Goal: Task Accomplishment & Management: Complete application form

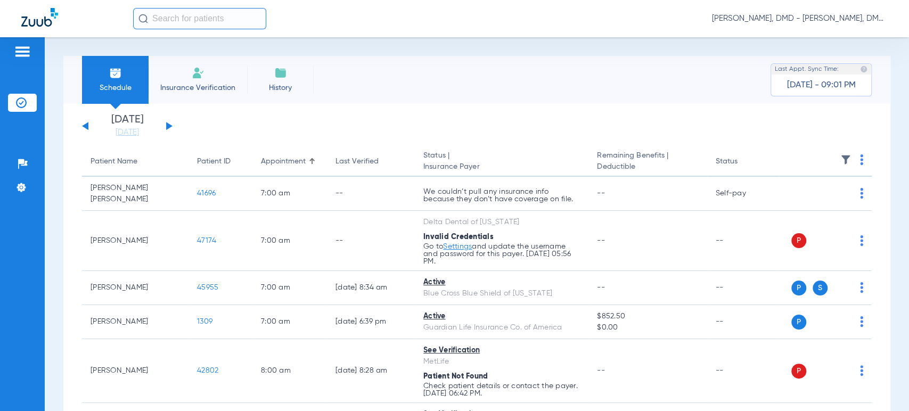
click at [170, 126] on button at bounding box center [169, 126] width 6 height 8
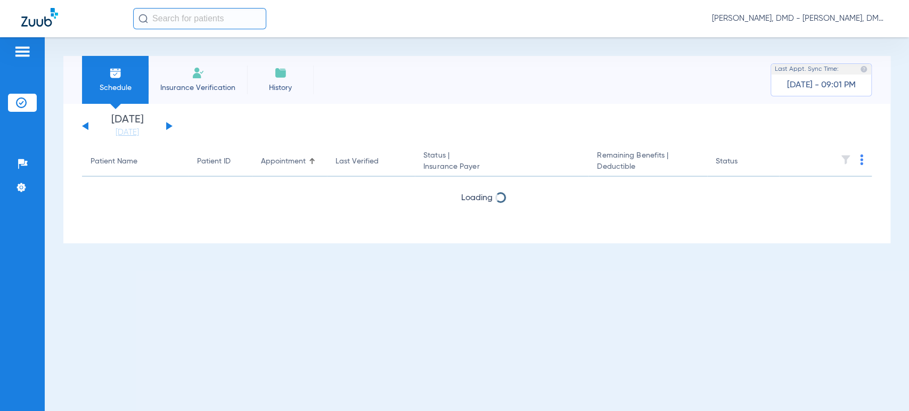
click at [170, 126] on button at bounding box center [169, 126] width 6 height 8
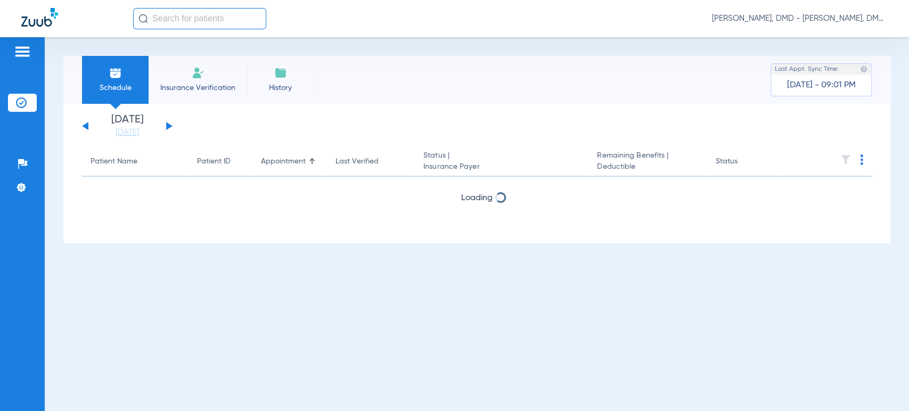
click at [170, 126] on button at bounding box center [169, 126] width 6 height 8
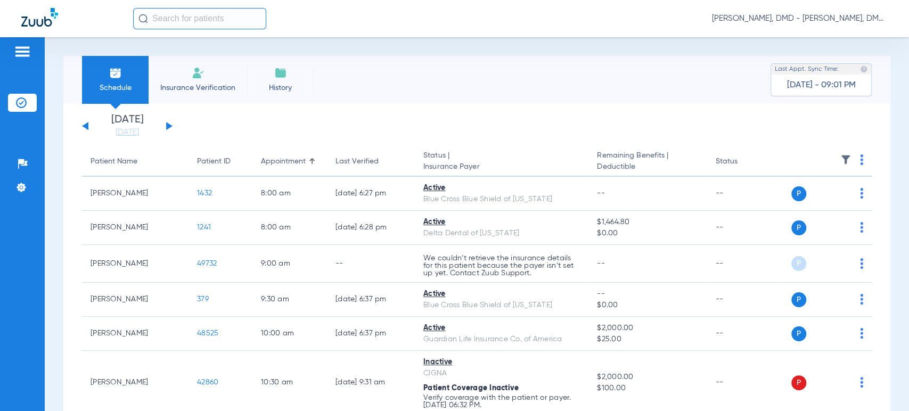
click at [170, 126] on button at bounding box center [169, 126] width 6 height 8
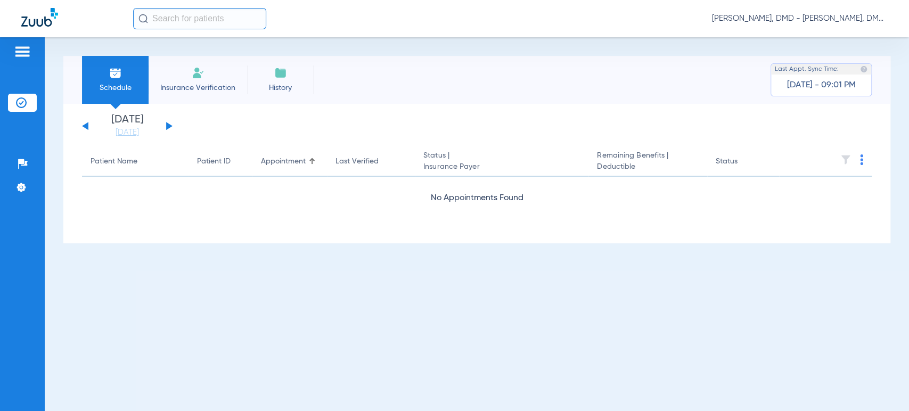
click at [170, 126] on button at bounding box center [169, 126] width 6 height 8
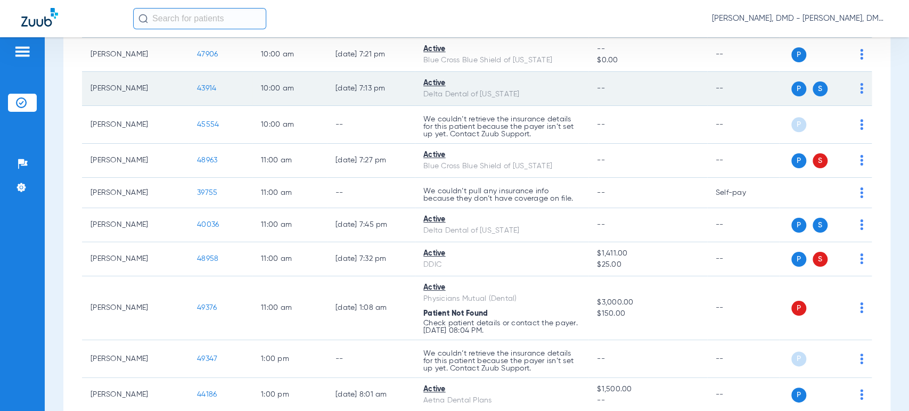
scroll to position [947, 0]
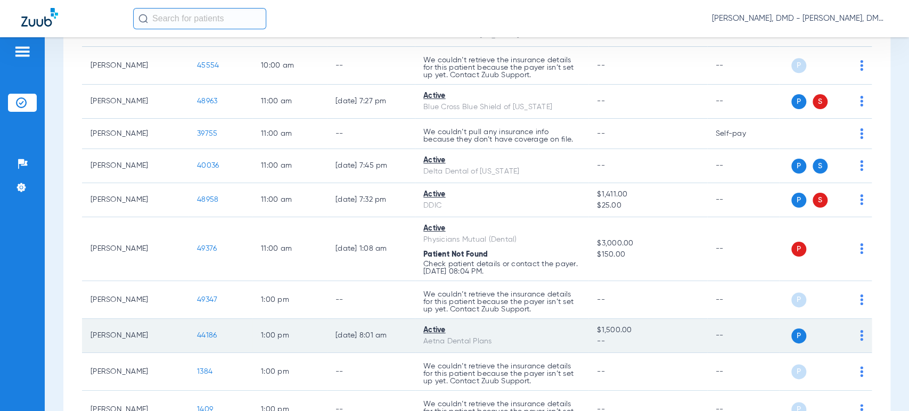
click at [860, 337] on img at bounding box center [861, 335] width 3 height 11
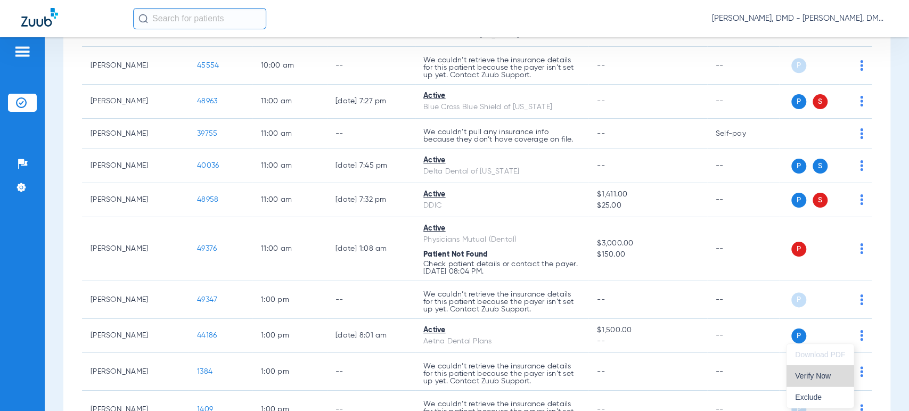
click at [841, 374] on span "Verify Now" at bounding box center [820, 375] width 50 height 7
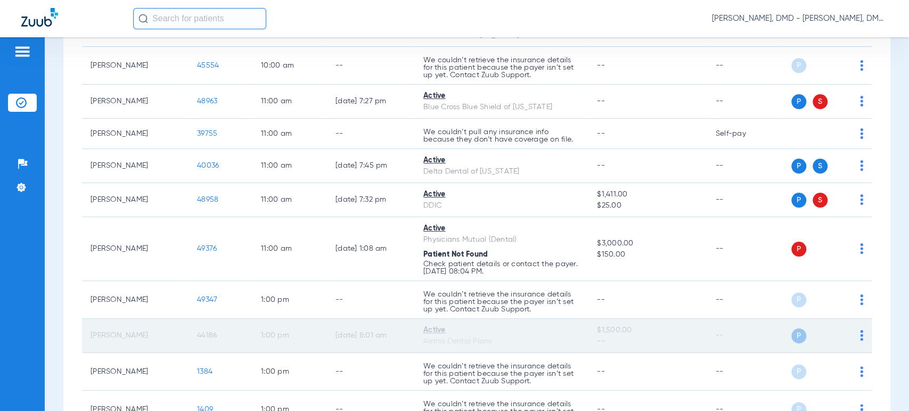
click at [208, 332] on span "44186" at bounding box center [207, 335] width 20 height 7
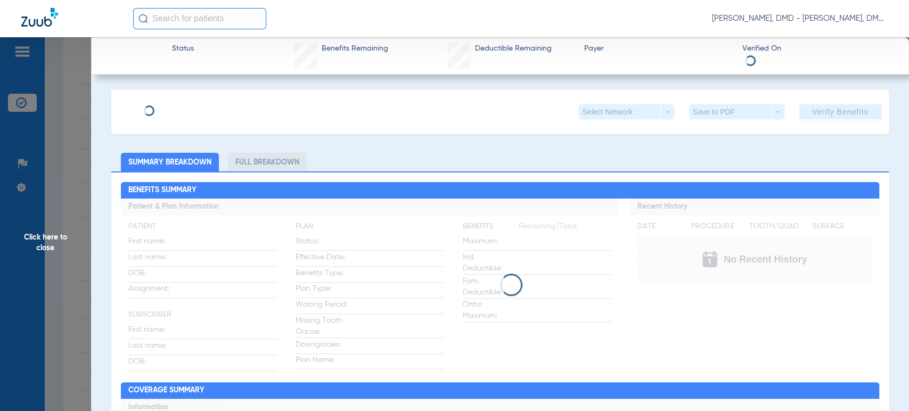
type input "[PERSON_NAME]"
type input "[DATE]"
type input "W144994584"
type input "0012000 010 00218"
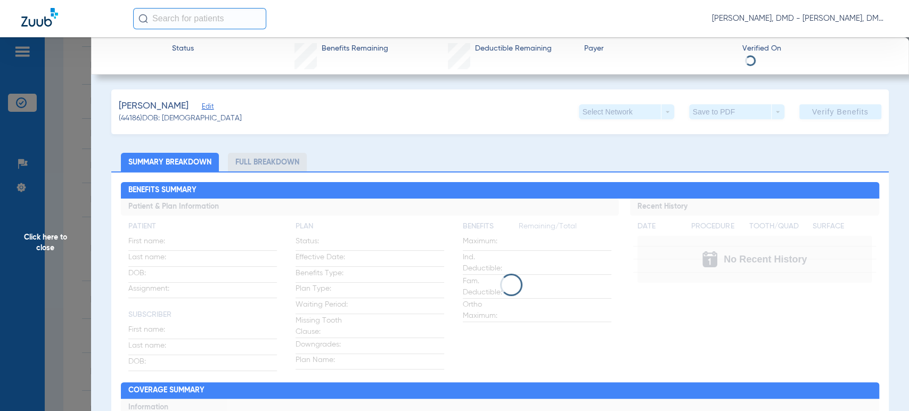
click at [215, 109] on div "[PERSON_NAME]" at bounding box center [180, 106] width 123 height 13
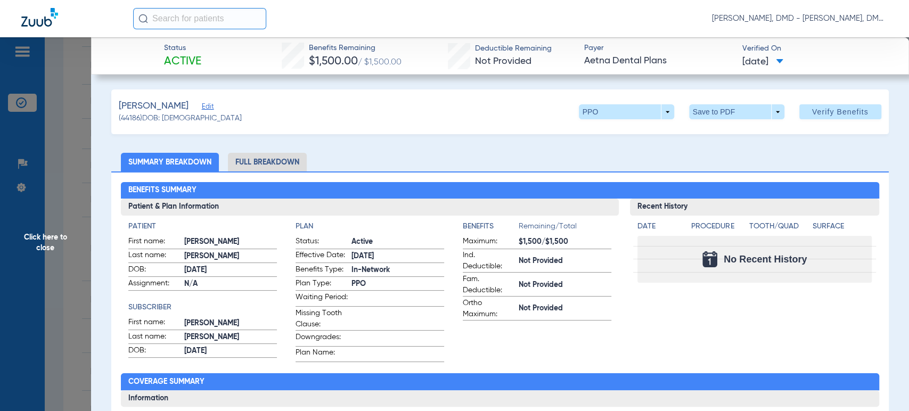
click at [229, 108] on div "[PERSON_NAME] (44186) DOB: [DEMOGRAPHIC_DATA] PPO arrow_drop_down Save to PDF a…" at bounding box center [499, 111] width 777 height 45
click at [211, 107] on span "Edit" at bounding box center [207, 108] width 10 height 10
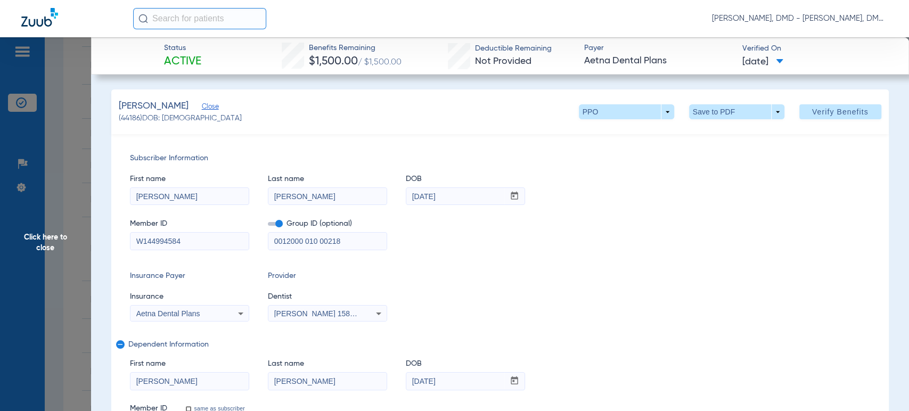
scroll to position [59, 0]
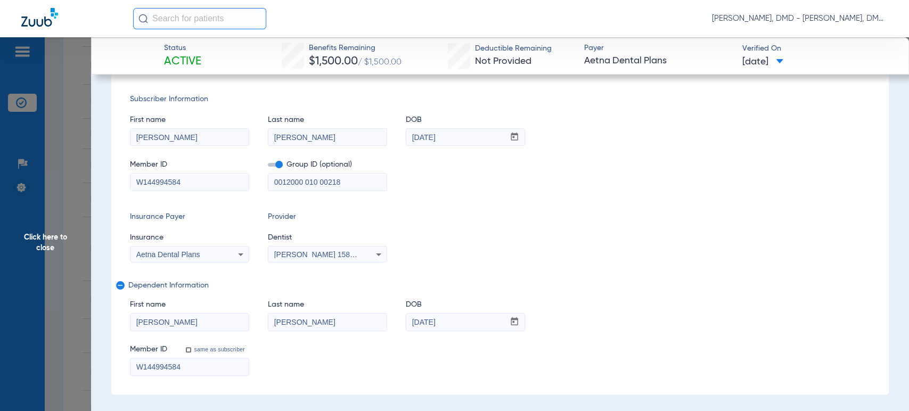
drag, startPoint x: 199, startPoint y: 364, endPoint x: 92, endPoint y: 362, distance: 107.1
drag, startPoint x: 460, startPoint y: 321, endPoint x: 344, endPoint y: 321, distance: 116.7
click at [344, 321] on div "First name [PERSON_NAME] Last name [PERSON_NAME] mm / dd / yyyy [DATE]" at bounding box center [500, 310] width 740 height 41
drag, startPoint x: 205, startPoint y: 318, endPoint x: 6, endPoint y: 324, distance: 198.3
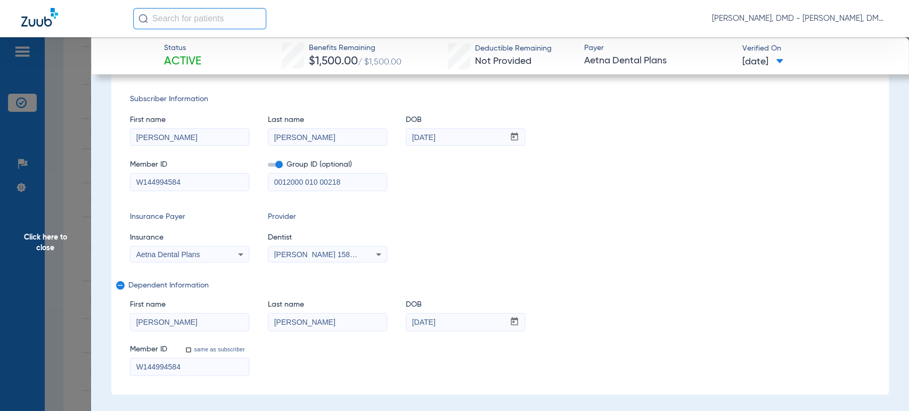
drag, startPoint x: 347, startPoint y: 320, endPoint x: 236, endPoint y: 319, distance: 111.3
click at [236, 319] on div "First name [PERSON_NAME] Last name [PERSON_NAME] mm / dd / yyyy [DATE]" at bounding box center [500, 310] width 740 height 41
click at [43, 246] on span "Click here to close" at bounding box center [45, 242] width 91 height 411
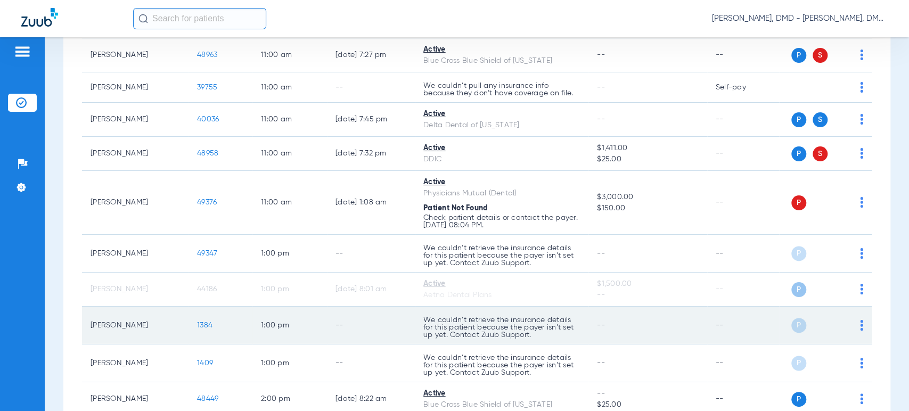
scroll to position [1006, 0]
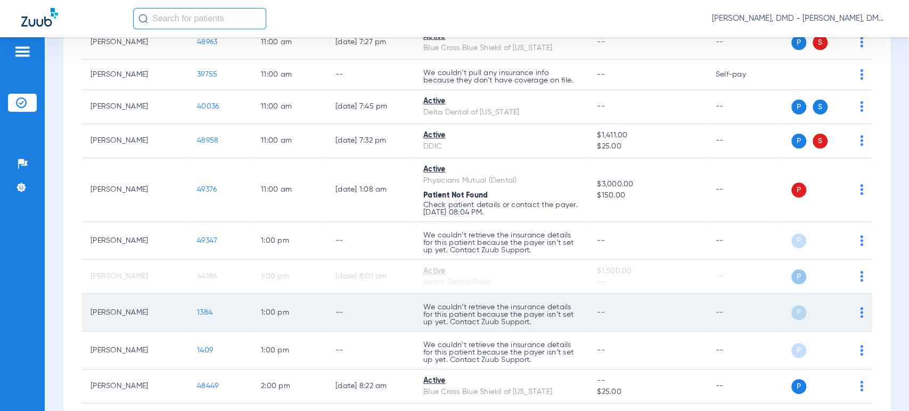
click at [208, 310] on span "1384" at bounding box center [204, 312] width 15 height 7
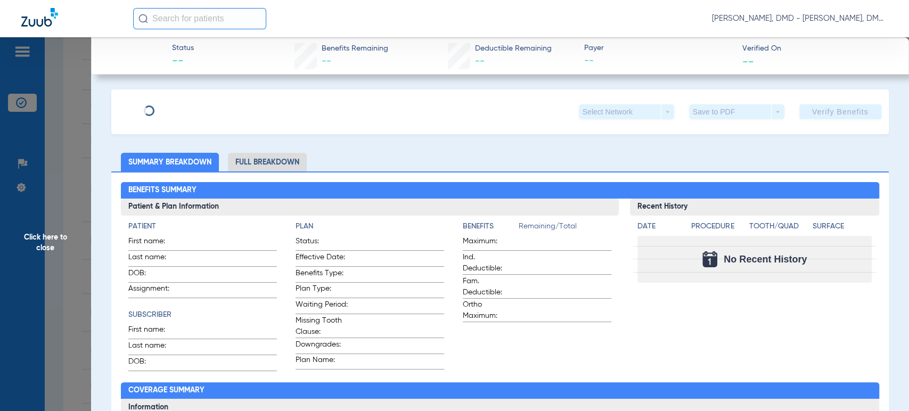
type input "[PERSON_NAME]"
type input "[DATE]"
type input "2017081665"
type input "1000"
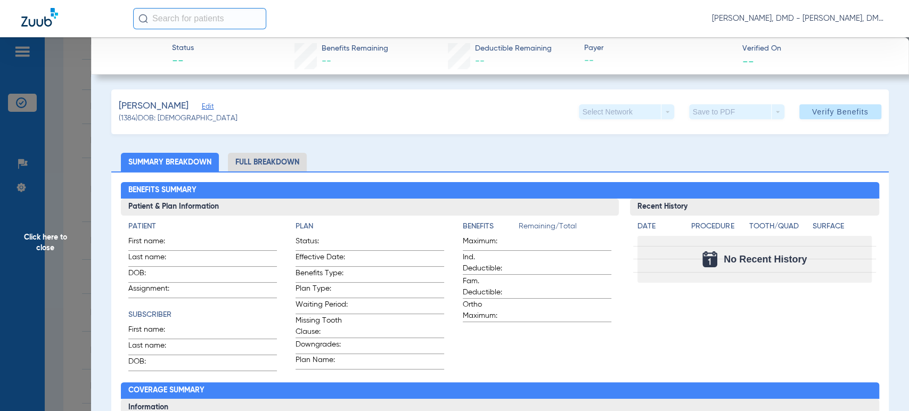
click at [202, 109] on span "Edit" at bounding box center [207, 108] width 10 height 10
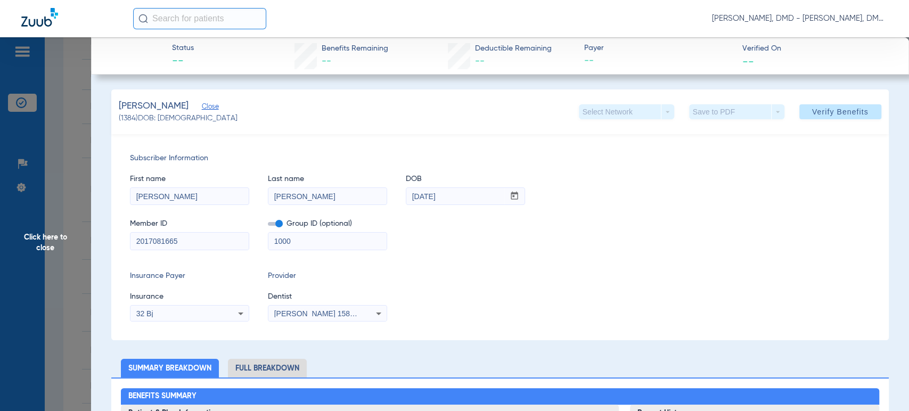
drag, startPoint x: 189, startPoint y: 238, endPoint x: 0, endPoint y: 243, distance: 189.2
click at [27, 245] on span "Click here to close" at bounding box center [45, 242] width 91 height 411
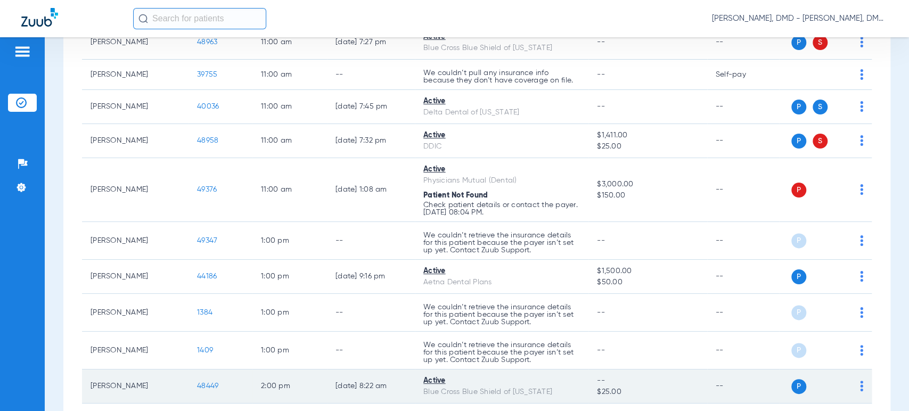
click at [860, 382] on img at bounding box center [861, 386] width 3 height 11
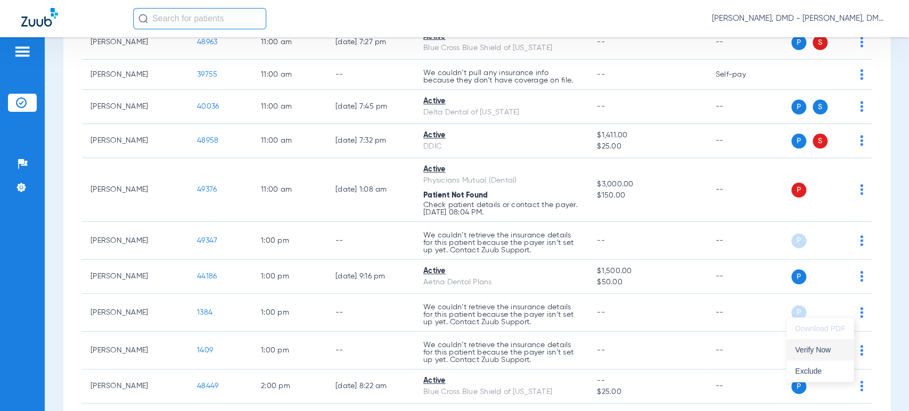
click at [816, 348] on span "Verify Now" at bounding box center [820, 349] width 50 height 7
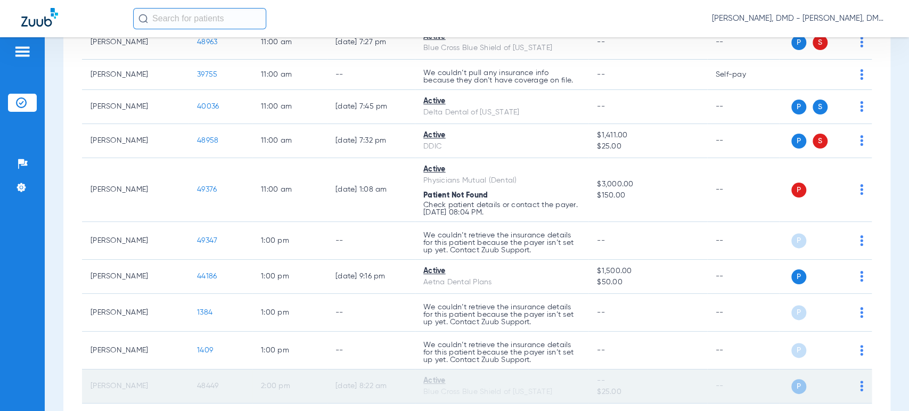
click at [209, 385] on span "48449" at bounding box center [207, 385] width 21 height 7
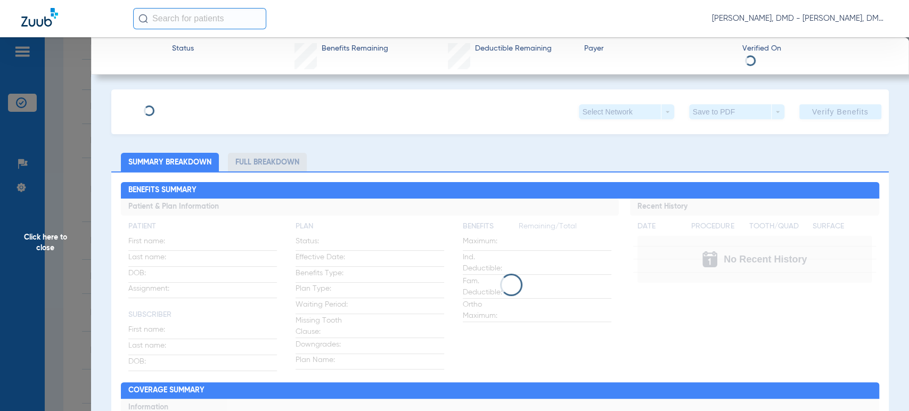
type input "[PERSON_NAME]"
type input "[DATE]"
type input "xad814027094"
type input "79722"
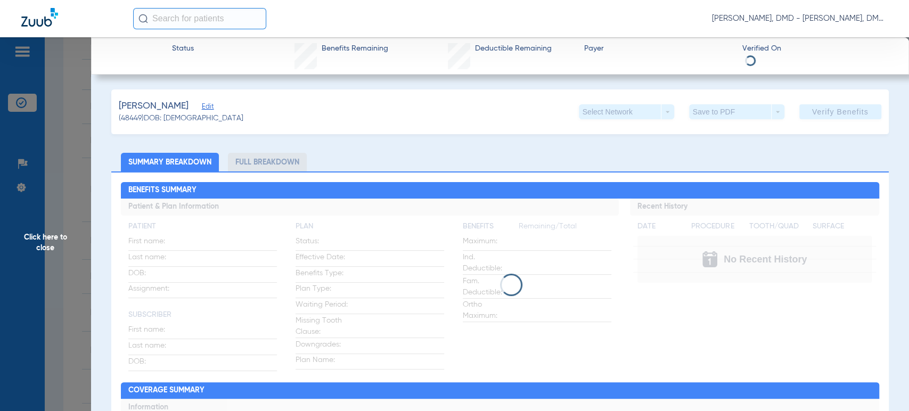
click at [211, 105] on span "Edit" at bounding box center [207, 108] width 10 height 10
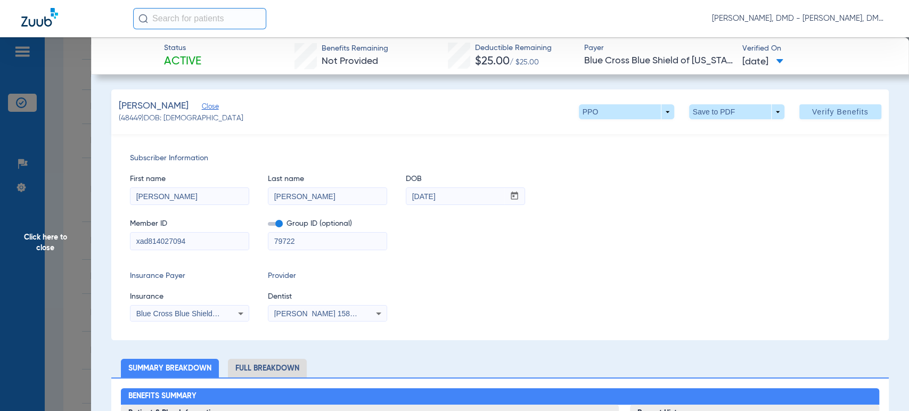
drag, startPoint x: 201, startPoint y: 235, endPoint x: 4, endPoint y: 244, distance: 196.8
drag, startPoint x: 321, startPoint y: 197, endPoint x: 204, endPoint y: 199, distance: 116.7
click at [204, 199] on div "First name [PERSON_NAME] Last name [PERSON_NAME] DOB mm / dd / yyyy [DATE]" at bounding box center [500, 184] width 740 height 41
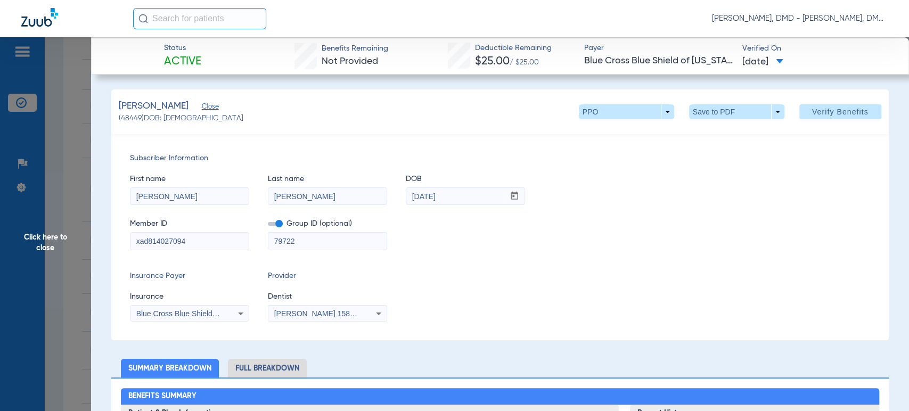
drag, startPoint x: 454, startPoint y: 201, endPoint x: 258, endPoint y: 188, distance: 196.5
click at [262, 191] on div "First name [PERSON_NAME] Last name [PERSON_NAME] DOB mm / dd / yyyy [DATE]" at bounding box center [500, 184] width 740 height 41
click at [38, 228] on span "Click here to close" at bounding box center [45, 242] width 91 height 411
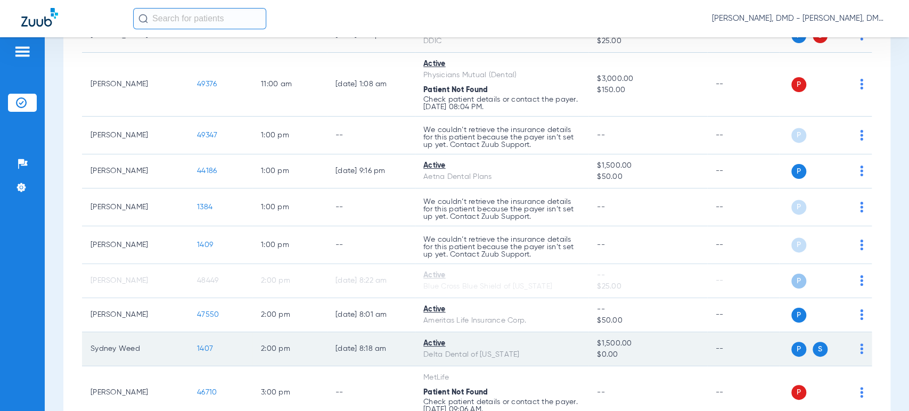
scroll to position [1087, 0]
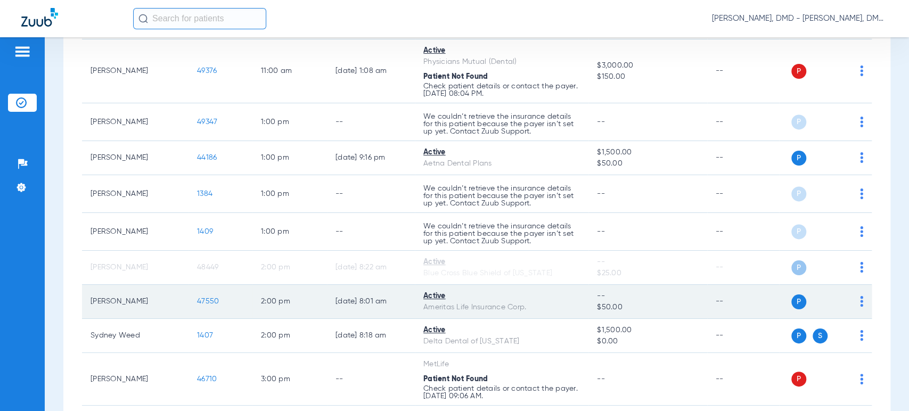
click at [854, 299] on td "P S" at bounding box center [825, 302] width 93 height 34
click at [850, 303] on div "P S" at bounding box center [821, 302] width 84 height 15
click at [860, 303] on img at bounding box center [861, 301] width 3 height 11
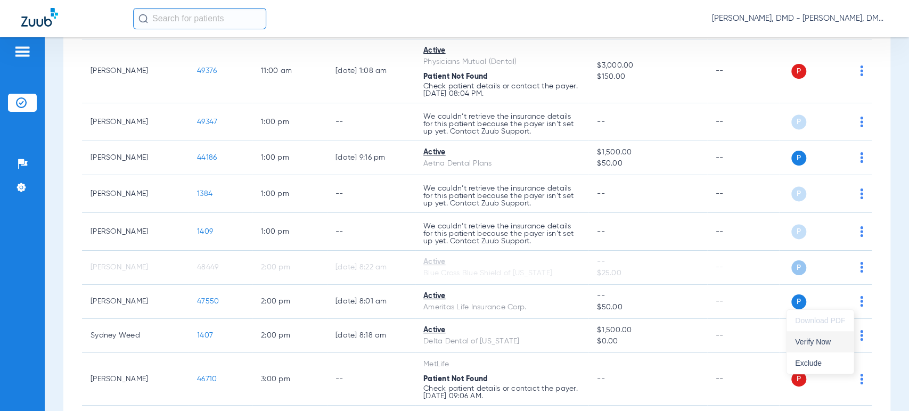
click at [809, 342] on span "Verify Now" at bounding box center [820, 341] width 50 height 7
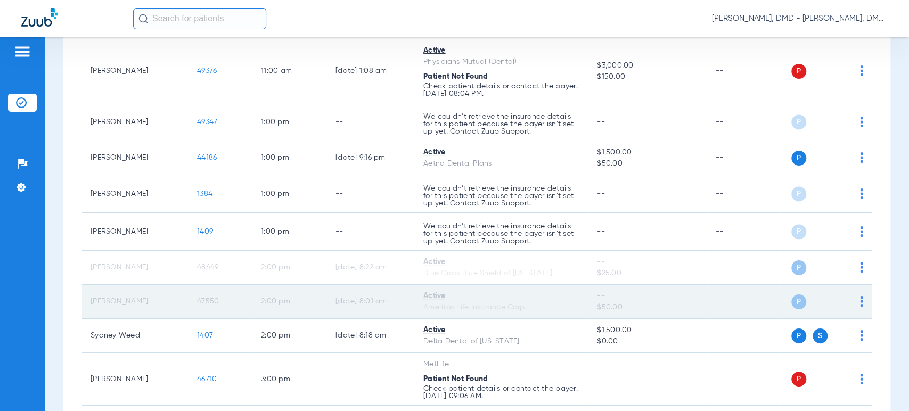
click at [213, 301] on span "47550" at bounding box center [208, 301] width 22 height 7
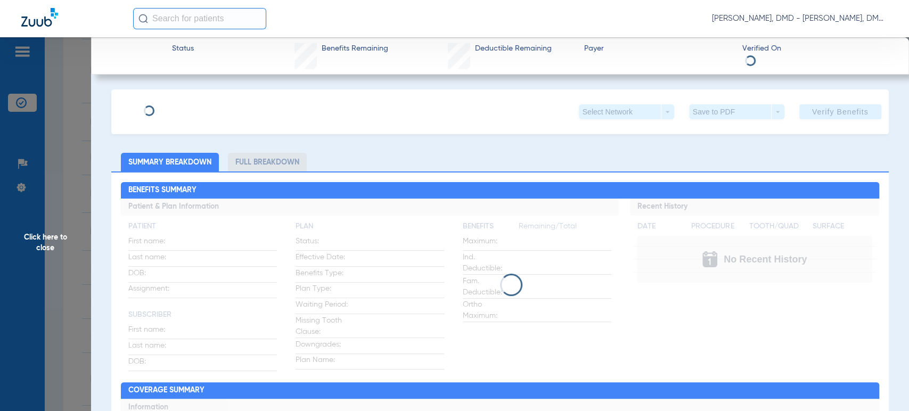
type input "[PERSON_NAME]"
type input "[DATE]"
type input "423749043"
type input "3502680000000301"
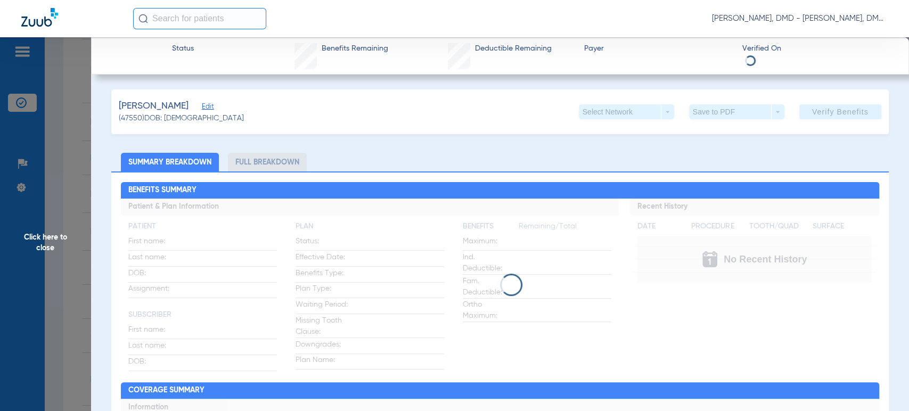
click at [202, 107] on span "Edit" at bounding box center [207, 108] width 10 height 10
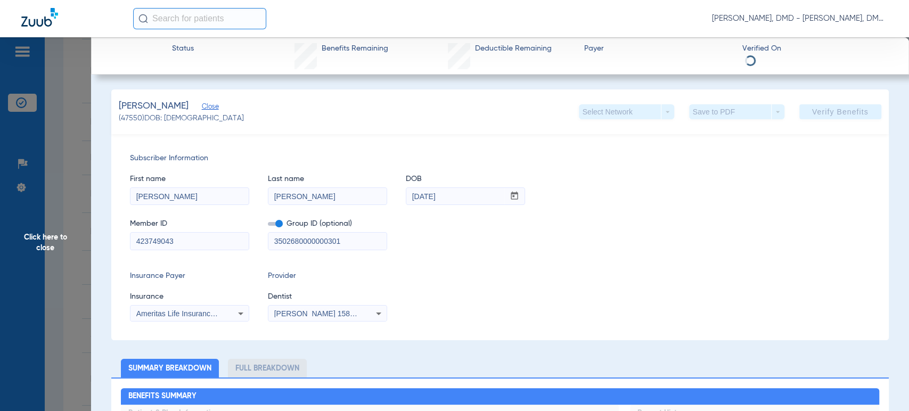
drag, startPoint x: 222, startPoint y: 238, endPoint x: 0, endPoint y: 245, distance: 221.7
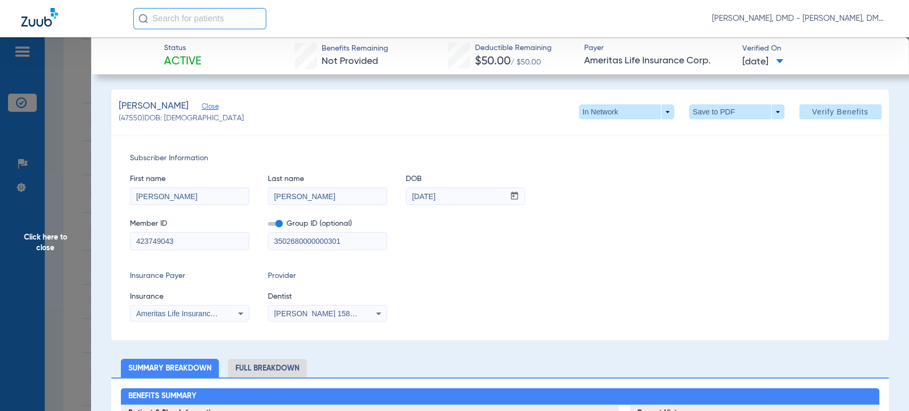
click at [72, 241] on span "Click here to close" at bounding box center [45, 242] width 91 height 411
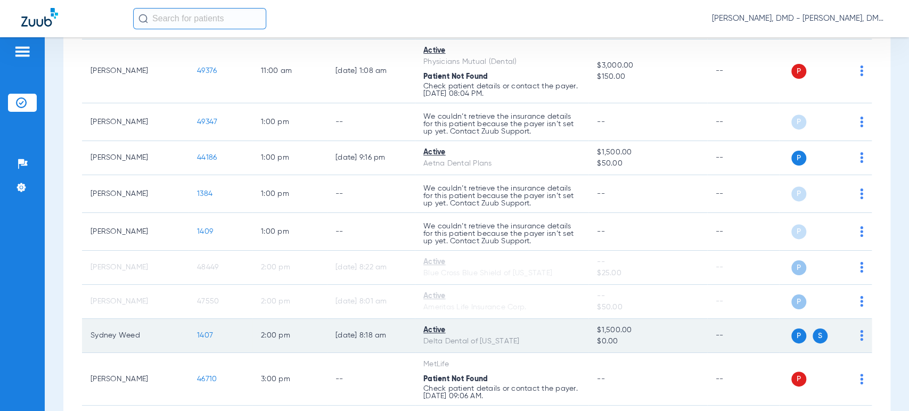
click at [856, 336] on td "P S" at bounding box center [825, 336] width 93 height 34
click at [860, 336] on img at bounding box center [861, 335] width 3 height 11
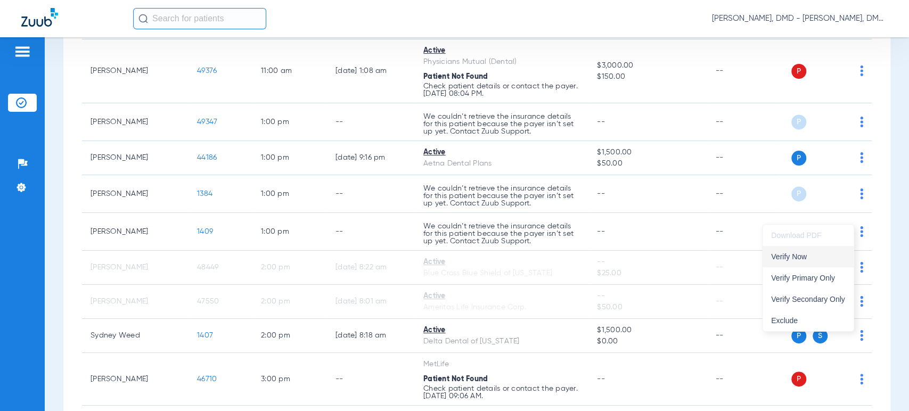
click at [824, 259] on span "Verify Now" at bounding box center [808, 256] width 74 height 7
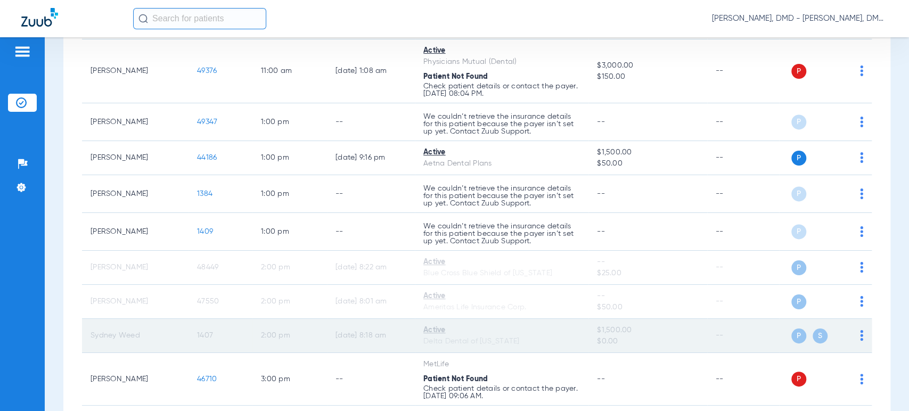
click at [207, 332] on span "1407" at bounding box center [205, 335] width 16 height 7
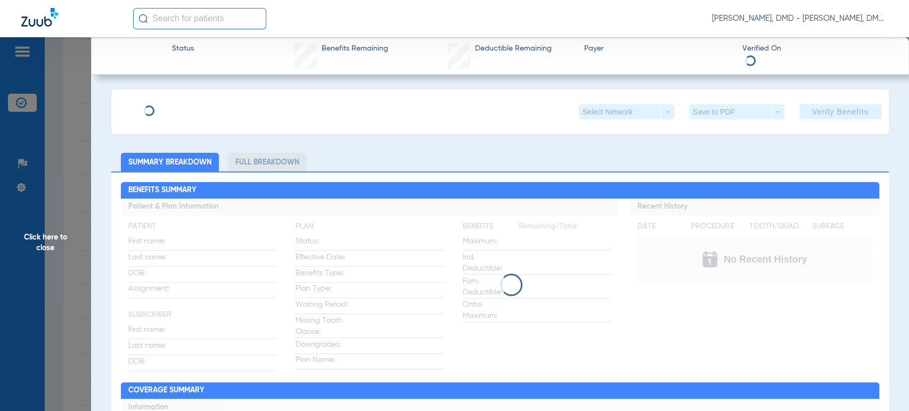
type input "[PERSON_NAME]"
type input "Weed"
type input "[DATE]"
type input "08000000724580"
type input "DD000002469"
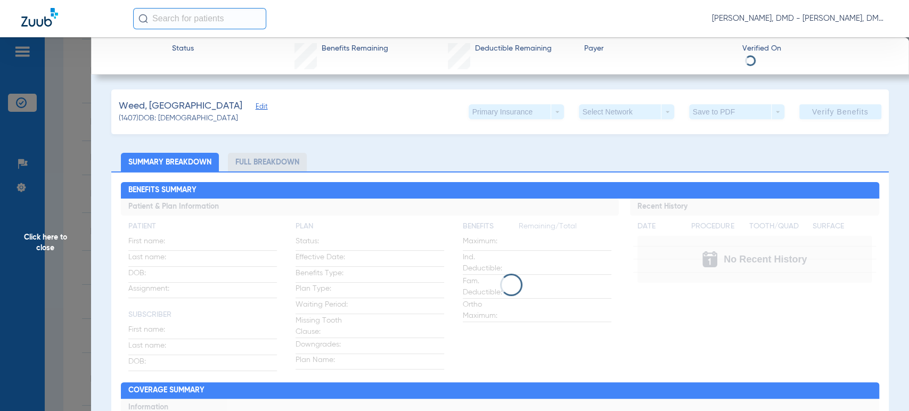
click at [256, 108] on span "Edit" at bounding box center [261, 108] width 10 height 10
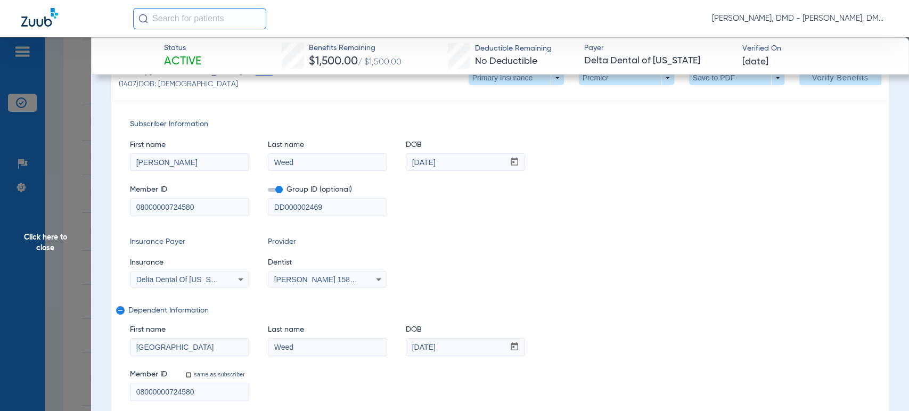
scroll to position [59, 0]
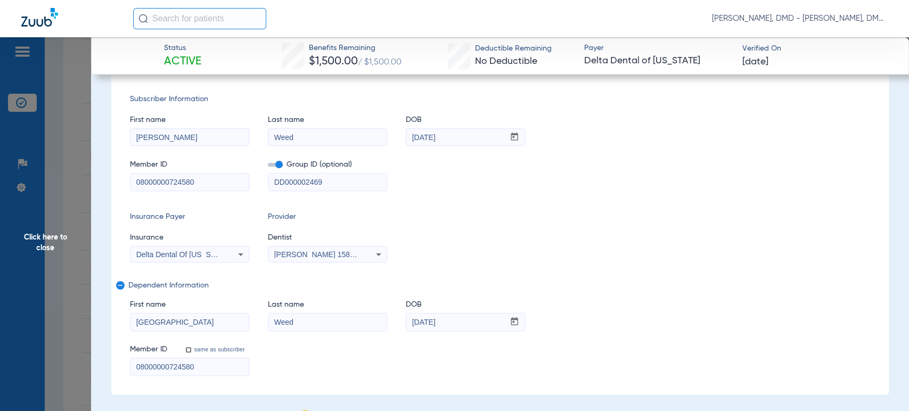
drag, startPoint x: 193, startPoint y: 327, endPoint x: 55, endPoint y: 327, distance: 137.4
click at [55, 327] on span "Click here to close" at bounding box center [45, 242] width 91 height 411
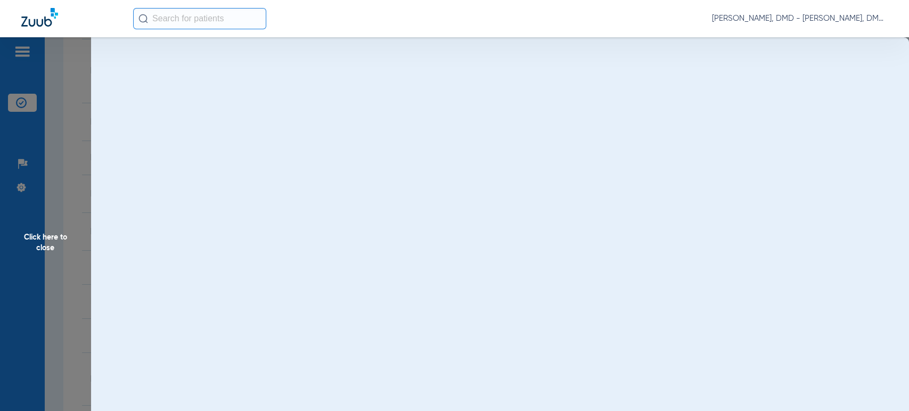
scroll to position [0, 0]
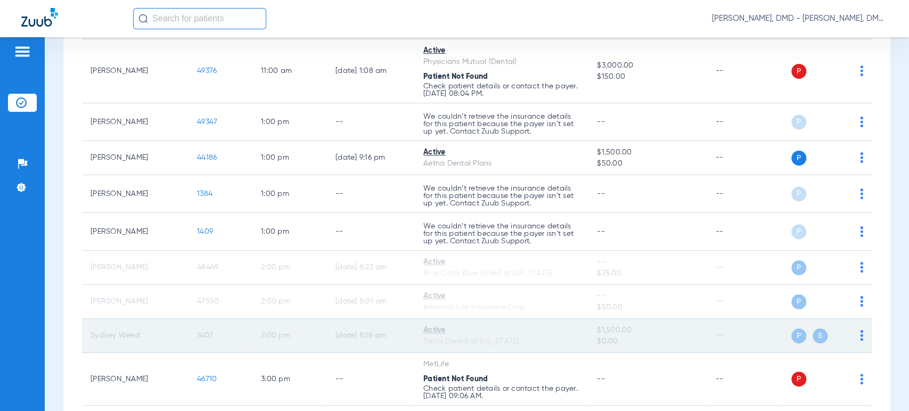
click at [204, 336] on span "1407" at bounding box center [205, 335] width 16 height 7
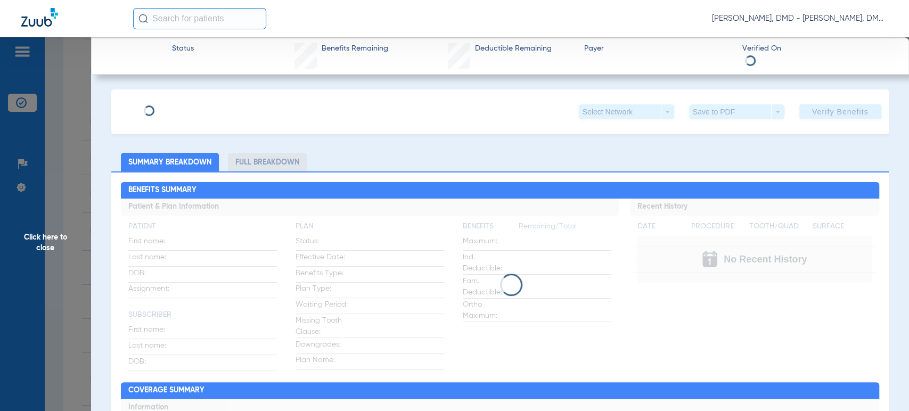
type input "[PERSON_NAME]"
type input "Weed"
type input "[DATE]"
type input "08000000724580"
type input "DD000002469"
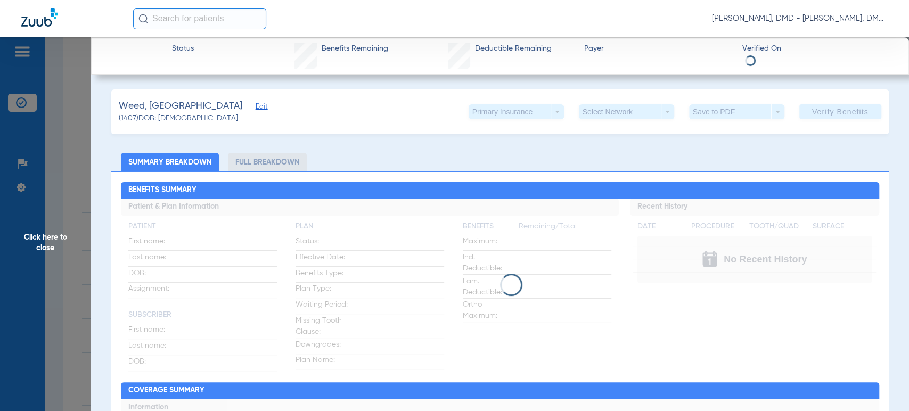
click at [256, 110] on span "Edit" at bounding box center [261, 108] width 10 height 10
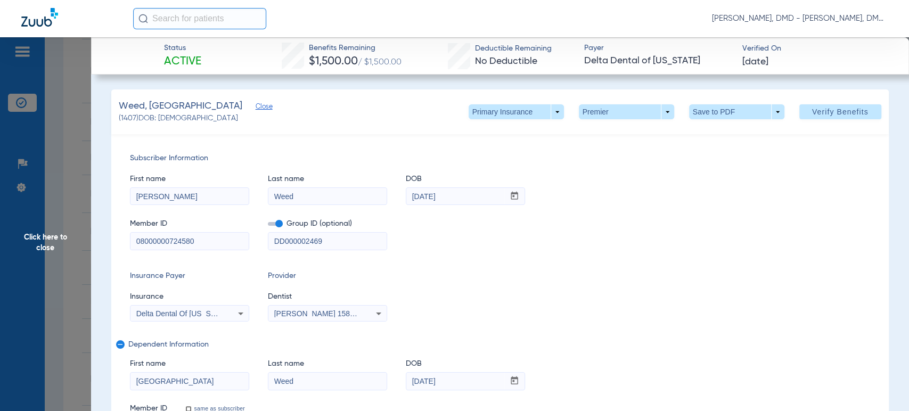
drag, startPoint x: 175, startPoint y: 381, endPoint x: 51, endPoint y: 382, distance: 124.1
drag, startPoint x: 332, startPoint y: 384, endPoint x: 231, endPoint y: 391, distance: 102.0
click at [231, 391] on div "First name Sydney Last name Weed DOB mm / dd / yyyy [DATE] Member ID same as su…" at bounding box center [500, 392] width 740 height 86
drag, startPoint x: 153, startPoint y: 192, endPoint x: 26, endPoint y: 200, distance: 128.1
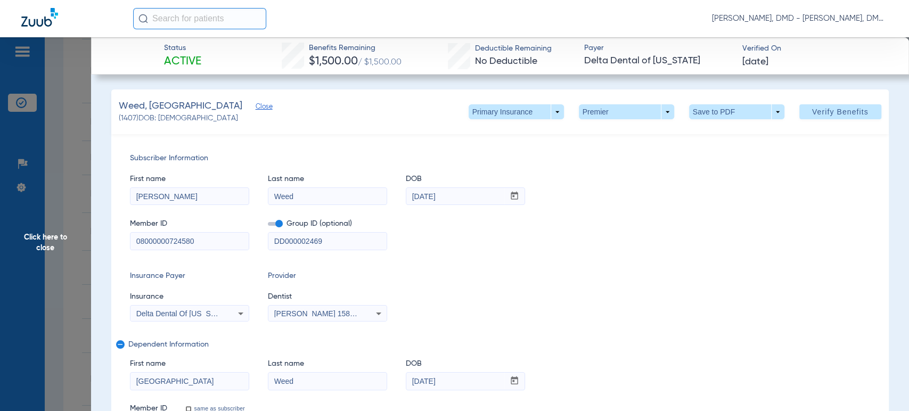
drag, startPoint x: 463, startPoint y: 191, endPoint x: 268, endPoint y: 205, distance: 194.9
click at [268, 205] on div "First name [PERSON_NAME] Last name Weed DOB mm / dd / yyyy [DATE]" at bounding box center [500, 184] width 740 height 41
drag, startPoint x: 468, startPoint y: 386, endPoint x: 333, endPoint y: 398, distance: 135.3
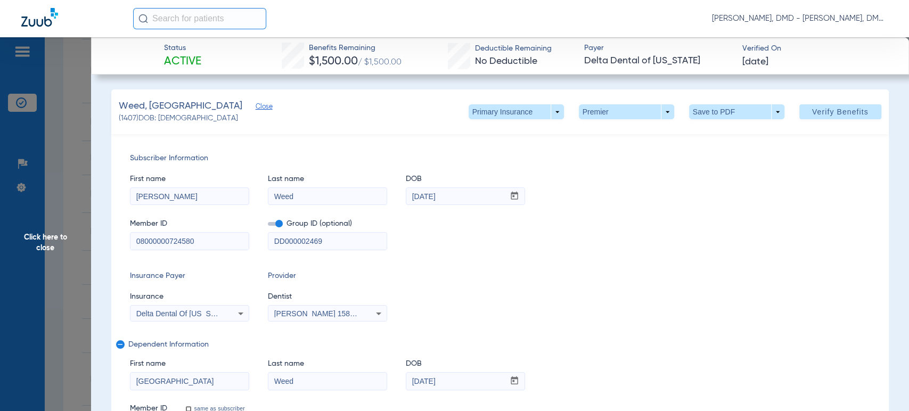
click at [333, 399] on div "First name Sydney Last name Weed DOB mm / dd / yyyy [DATE] Member ID same as su…" at bounding box center [500, 392] width 740 height 86
click at [516, 114] on span at bounding box center [516, 112] width 26 height 26
click at [507, 157] on span "Secondary Insurance" at bounding box center [504, 154] width 70 height 7
type input "META"
type input "WEED"
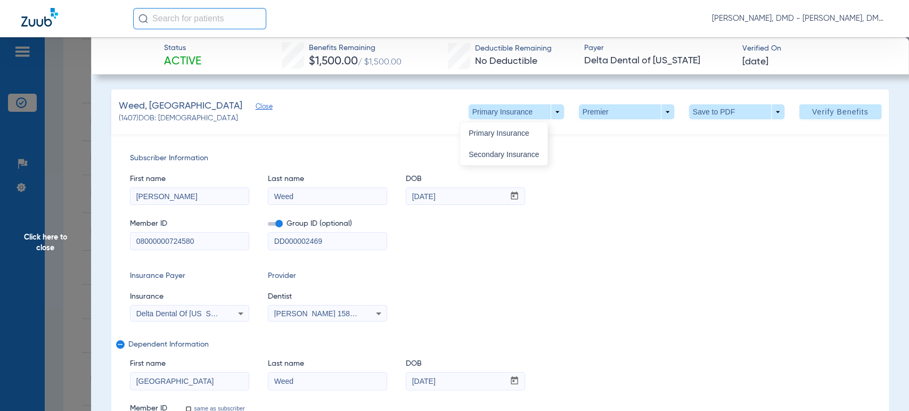
type input "[DATE]"
type input "926636901"
type input "00532450"
type input "926636901"
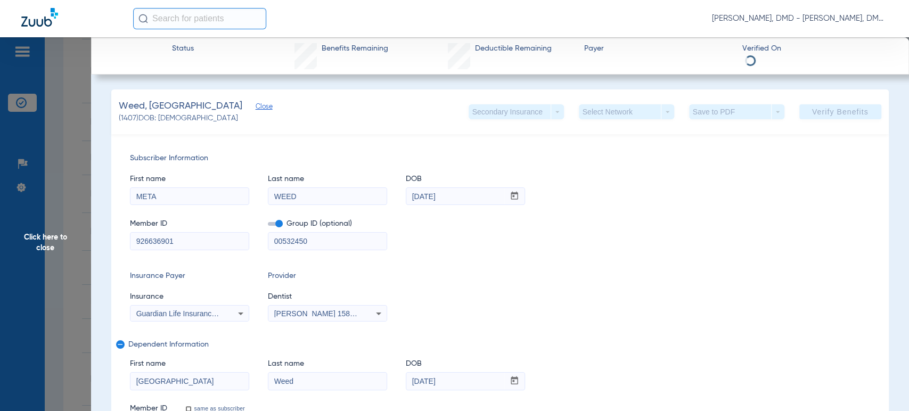
drag, startPoint x: 197, startPoint y: 243, endPoint x: 0, endPoint y: 234, distance: 197.3
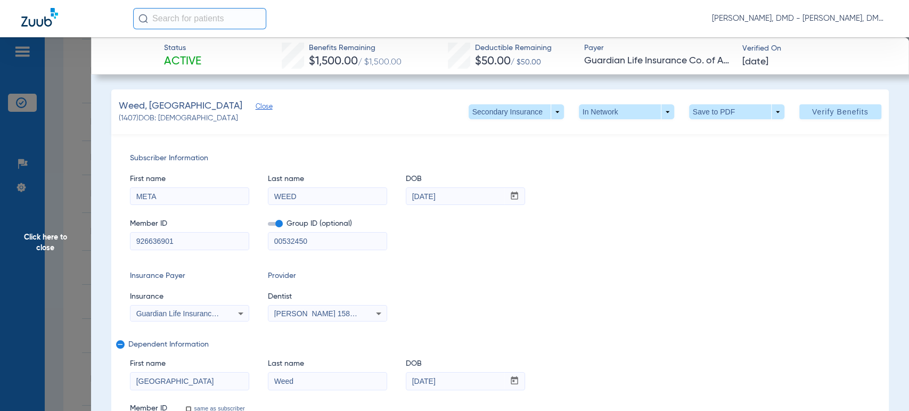
click at [61, 266] on span "Click here to close" at bounding box center [45, 242] width 91 height 411
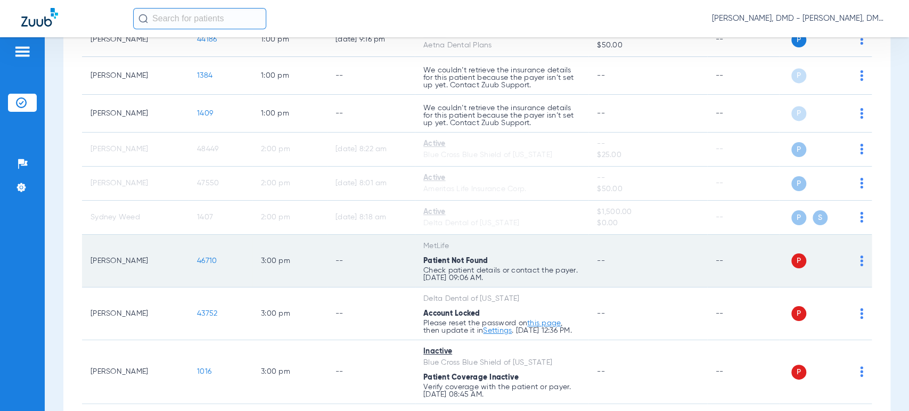
scroll to position [1264, 0]
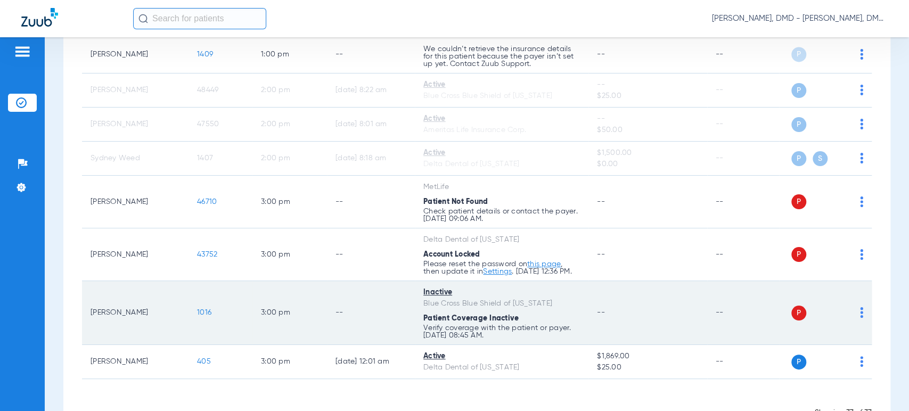
click at [854, 319] on td "P S" at bounding box center [825, 313] width 93 height 64
click at [860, 318] on img at bounding box center [861, 312] width 3 height 11
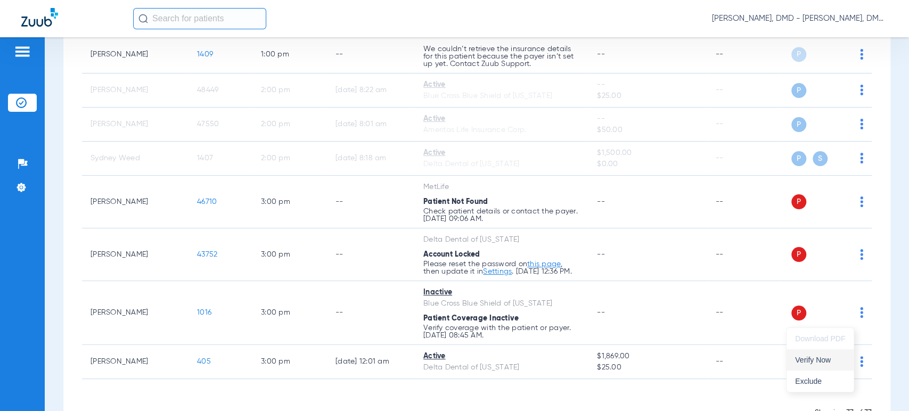
click at [828, 357] on span "Verify Now" at bounding box center [820, 359] width 50 height 7
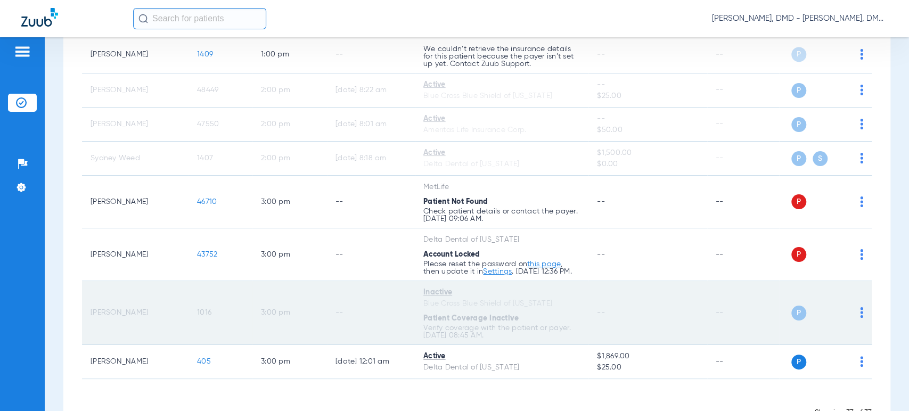
click at [206, 316] on span "1016" at bounding box center [204, 312] width 14 height 7
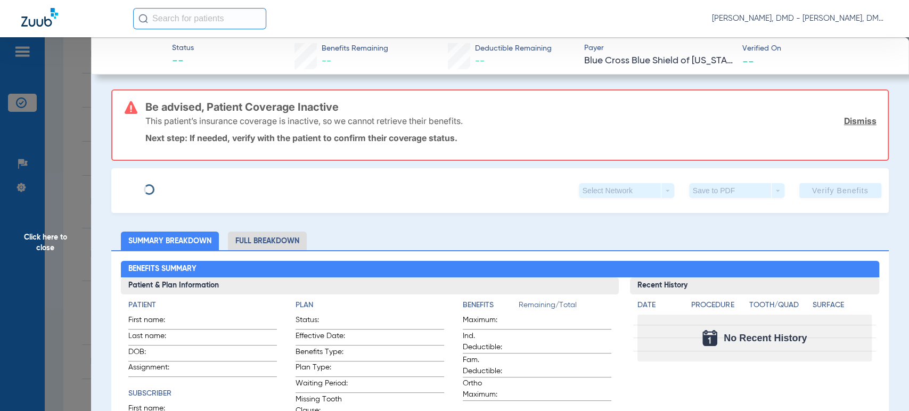
type input "[PERSON_NAME]"
type input "[DATE]"
type input "BEG829763391"
type input "91016"
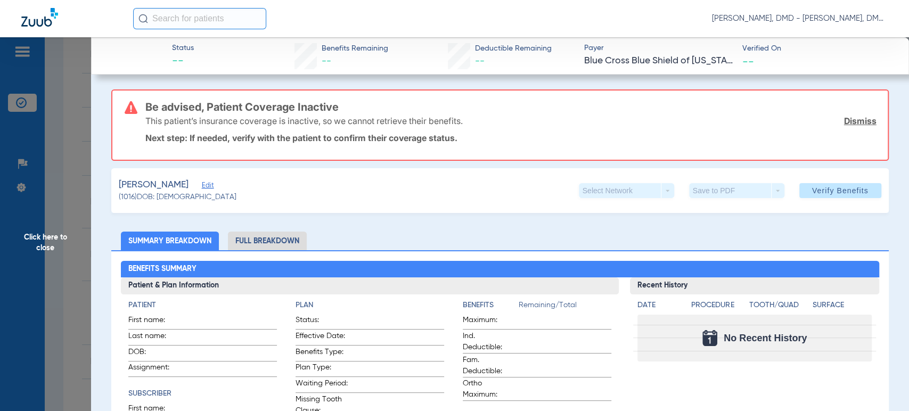
click at [202, 188] on span "Edit" at bounding box center [207, 187] width 10 height 10
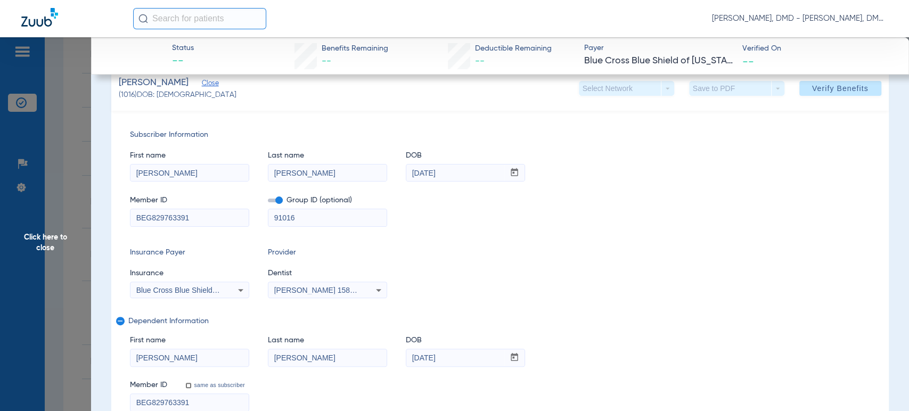
scroll to position [118, 0]
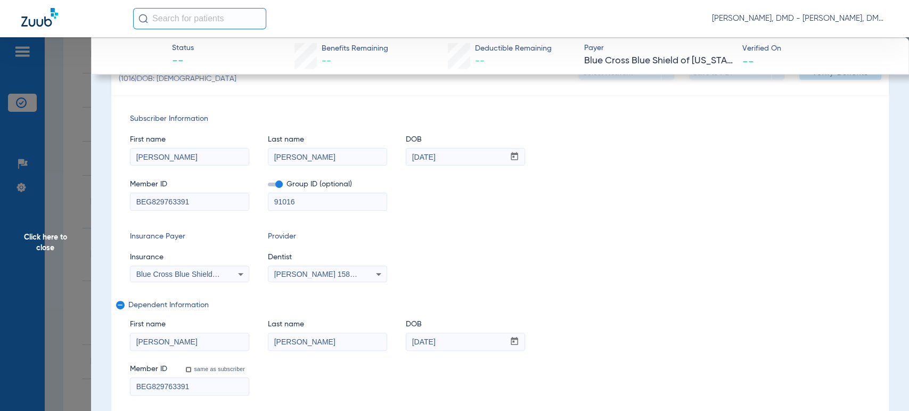
drag, startPoint x: 154, startPoint y: 318, endPoint x: 154, endPoint y: 333, distance: 14.9
click at [154, 331] on mat-form-field "[PERSON_NAME]" at bounding box center [189, 340] width 119 height 21
drag, startPoint x: 218, startPoint y: 387, endPoint x: 38, endPoint y: 386, distance: 179.5
click at [82, 411] on app-side-panel-drawer "Click here to close Status -- Benefits Remaining -- Deductible Remaining -- Pay…" at bounding box center [82, 418] width 0 height 0
drag, startPoint x: 197, startPoint y: 341, endPoint x: 60, endPoint y: 348, distance: 137.6
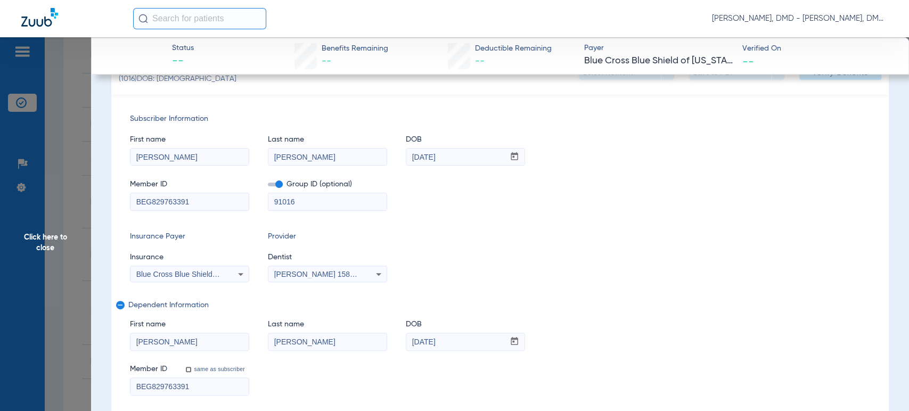
click at [82, 411] on app-side-panel-drawer "Click here to close Status -- Benefits Remaining -- Deductible Remaining -- Pay…" at bounding box center [82, 418] width 0 height 0
drag, startPoint x: 323, startPoint y: 161, endPoint x: 143, endPoint y: 158, distance: 179.5
click at [143, 158] on div "First name [PERSON_NAME] name [PERSON_NAME] DOB mm / dd / yyyy [DATE]" at bounding box center [500, 145] width 740 height 41
drag, startPoint x: 452, startPoint y: 342, endPoint x: 308, endPoint y: 332, distance: 143.6
click at [308, 332] on div "First name [PERSON_NAME] Last name [PERSON_NAME] DOB mm / dd / yyyy [DATE]" at bounding box center [500, 330] width 740 height 41
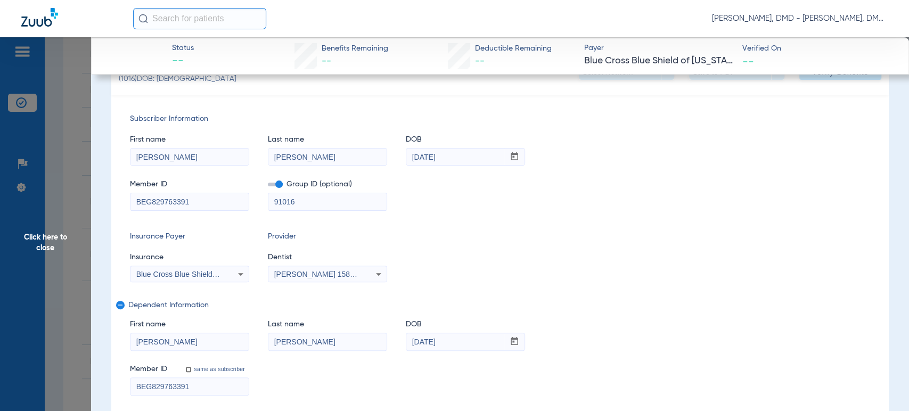
click at [61, 250] on span "Click here to close" at bounding box center [45, 242] width 91 height 411
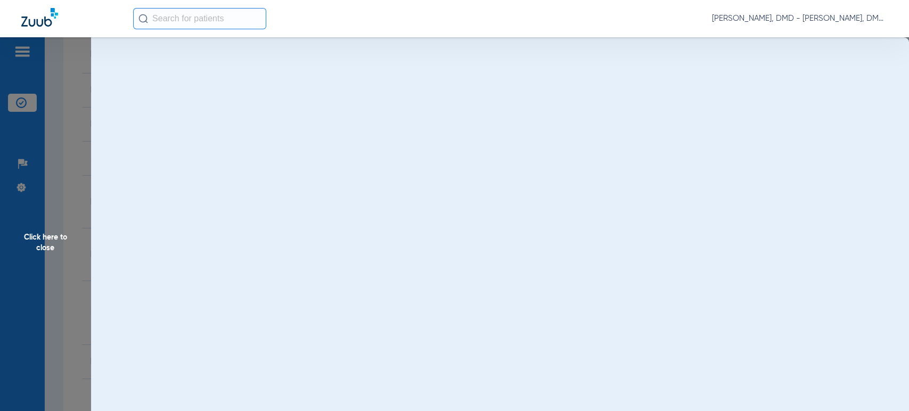
scroll to position [0, 0]
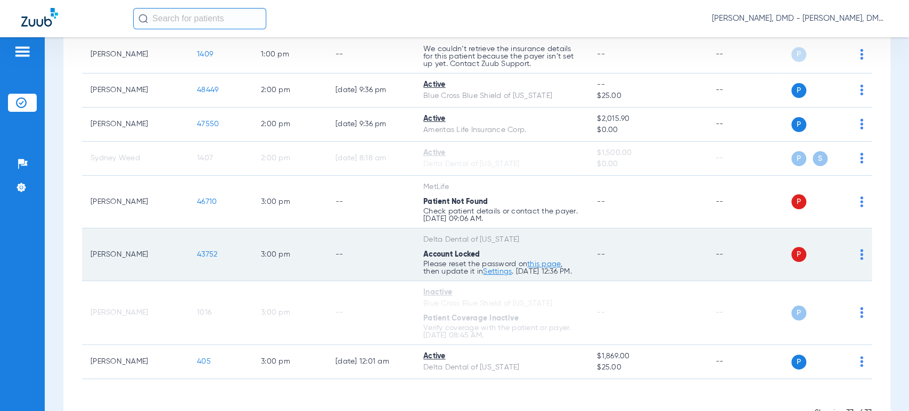
click at [860, 251] on img at bounding box center [861, 254] width 3 height 11
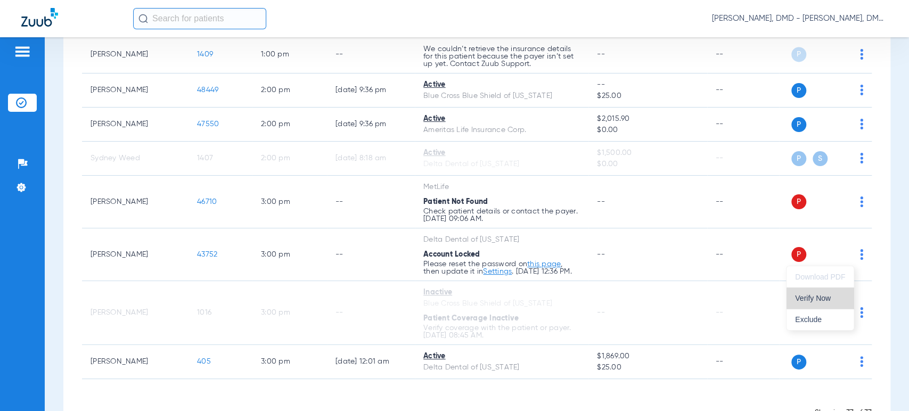
click at [826, 296] on span "Verify Now" at bounding box center [820, 298] width 50 height 7
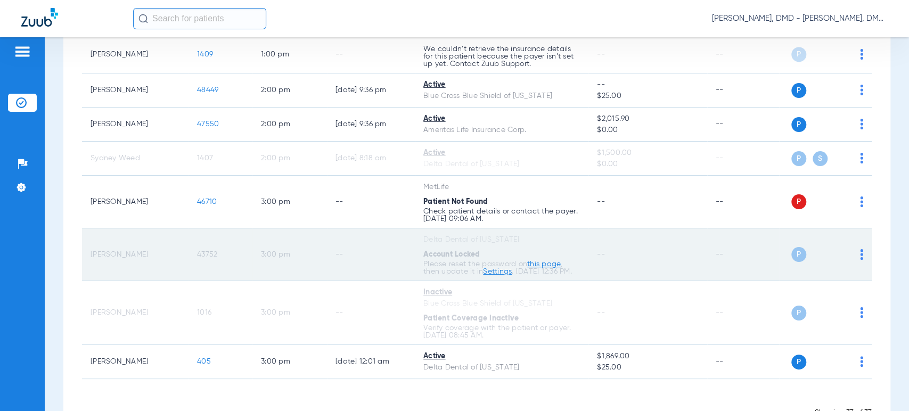
click at [210, 256] on span "43752" at bounding box center [207, 254] width 20 height 7
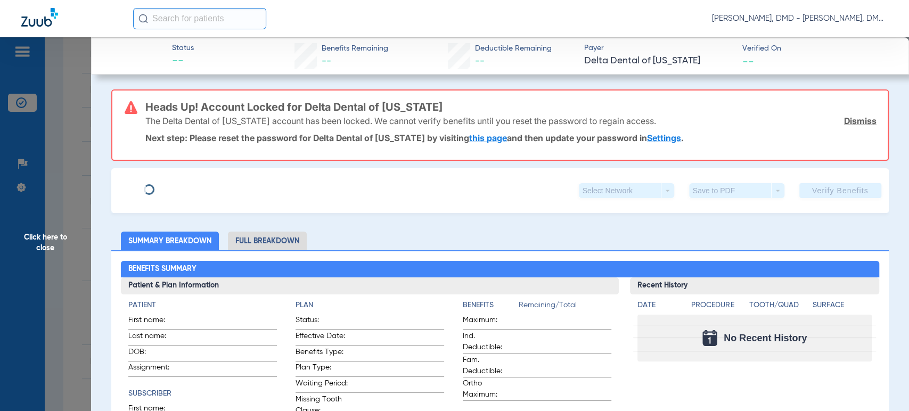
type input "[PERSON_NAME]"
type input "[DATE]"
type input "51000000776579"
type input "00000006220"
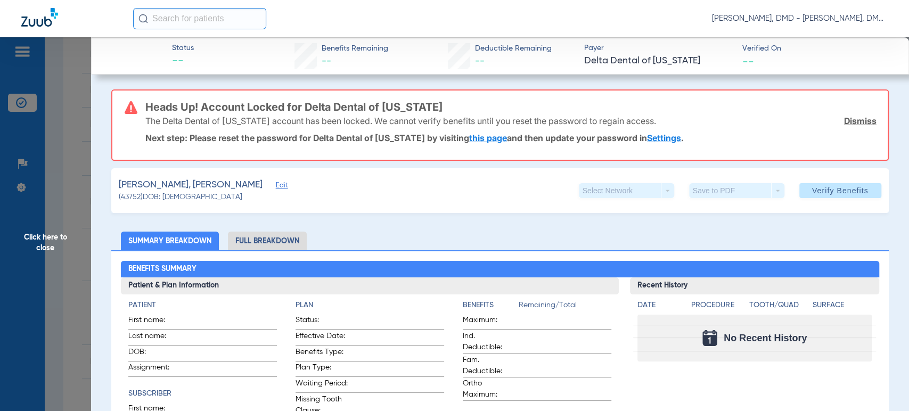
click at [276, 185] on span "Edit" at bounding box center [281, 187] width 10 height 10
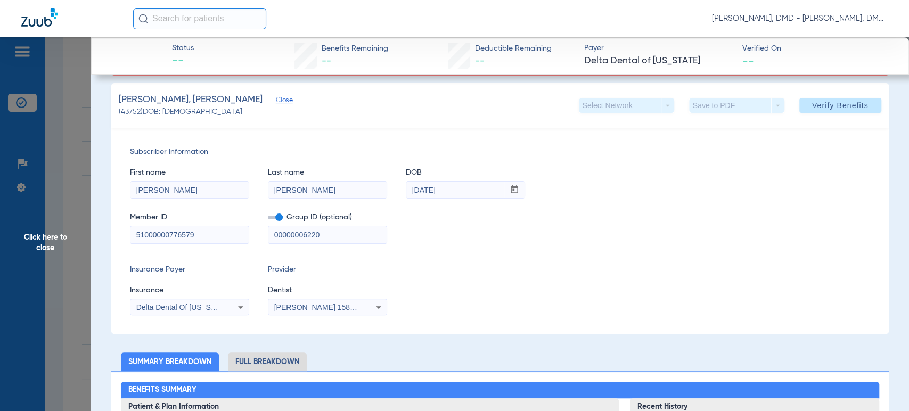
scroll to position [118, 0]
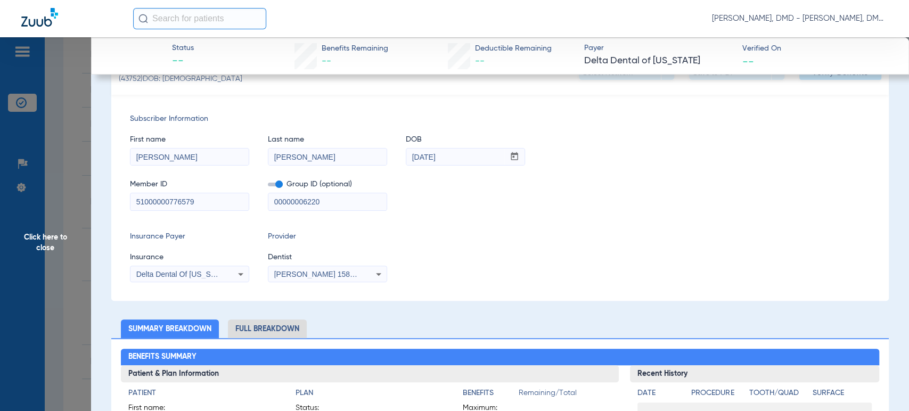
drag, startPoint x: 191, startPoint y: 156, endPoint x: 109, endPoint y: 156, distance: 82.6
click at [338, 143] on span "Last name" at bounding box center [327, 139] width 119 height 11
drag, startPoint x: 337, startPoint y: 162, endPoint x: 78, endPoint y: 167, distance: 259.5
click at [82, 411] on app-side-panel-drawer "Click here to close Status -- Benefits Remaining -- Deductible Remaining -- Pay…" at bounding box center [82, 418] width 0 height 0
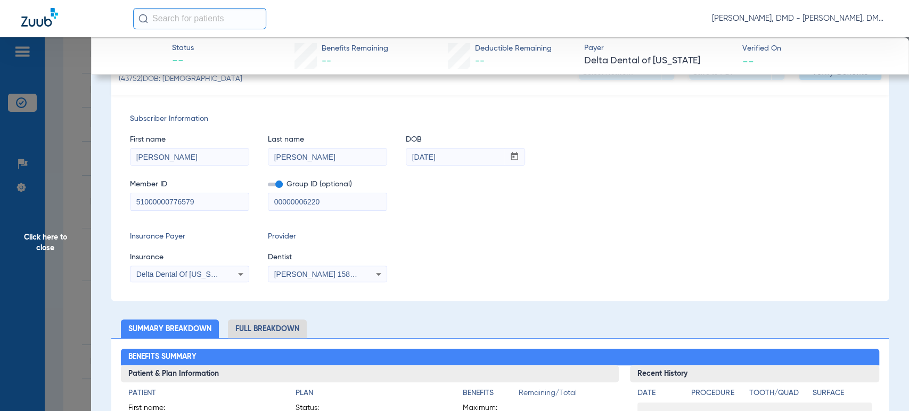
drag, startPoint x: 465, startPoint y: 152, endPoint x: 261, endPoint y: 154, distance: 204.0
click at [264, 154] on div "First name [PERSON_NAME] Last name [PERSON_NAME] mm / dd / yyyy [DATE]" at bounding box center [500, 145] width 740 height 41
drag, startPoint x: 213, startPoint y: 194, endPoint x: 7, endPoint y: 194, distance: 205.6
click at [82, 411] on app-side-panel-drawer "Click here to close Status -- Benefits Remaining -- Deductible Remaining -- Pay…" at bounding box center [82, 418] width 0 height 0
click at [51, 234] on span "Click here to close" at bounding box center [45, 242] width 91 height 411
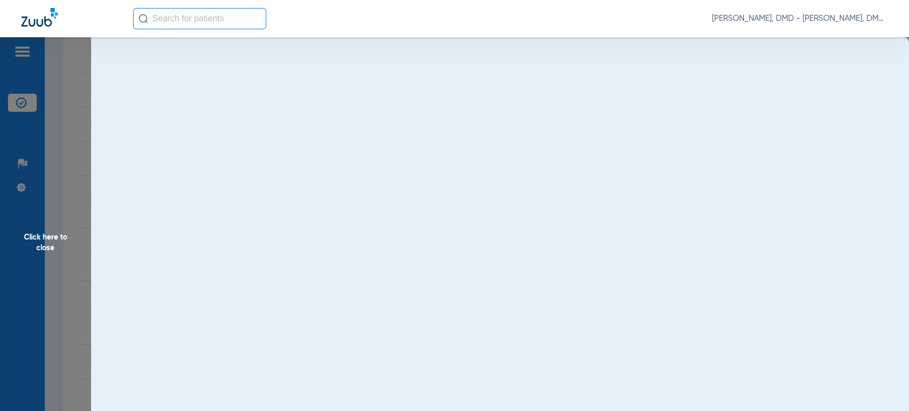
scroll to position [0, 0]
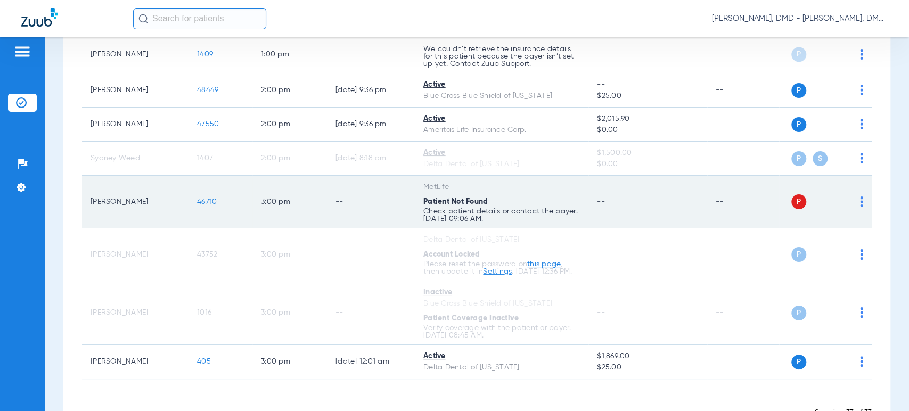
click at [860, 200] on img at bounding box center [861, 202] width 3 height 11
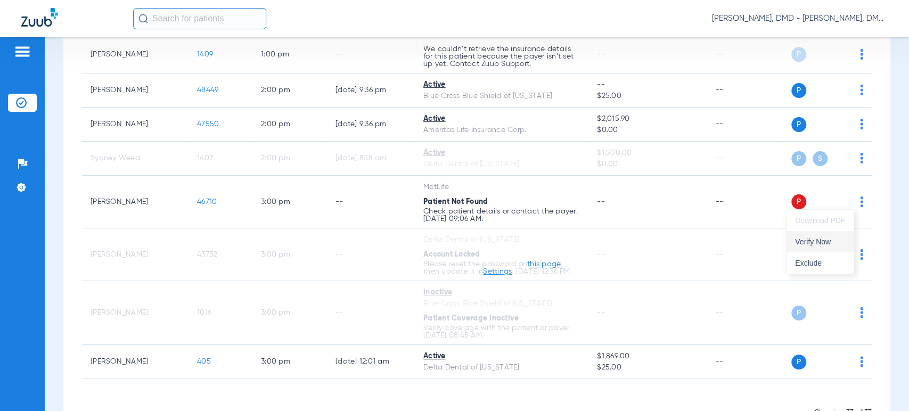
click at [834, 241] on span "Verify Now" at bounding box center [820, 241] width 50 height 7
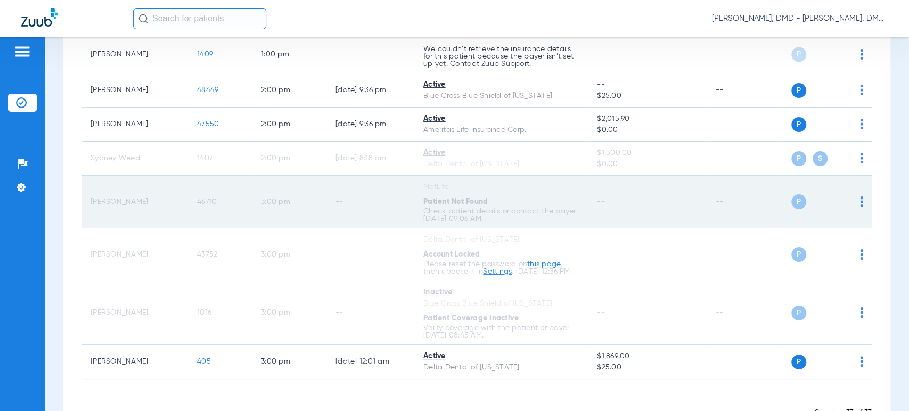
click at [201, 198] on span "46710" at bounding box center [207, 201] width 20 height 7
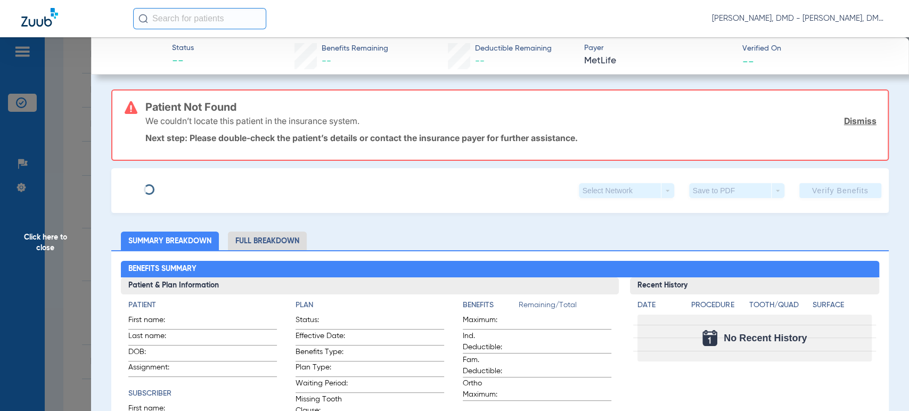
type input "[PERSON_NAME]"
type input "[DATE]"
type input "418028407"
type input "252769"
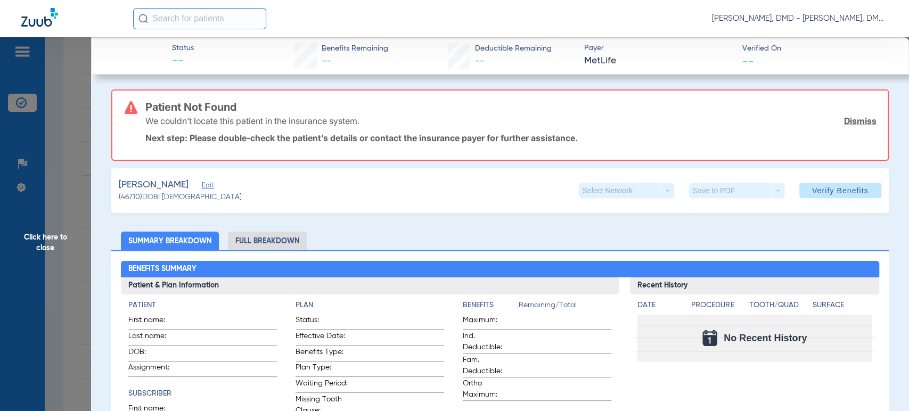
click at [189, 192] on span "(46710) DOB: [DEMOGRAPHIC_DATA]" at bounding box center [180, 197] width 123 height 11
click at [194, 180] on div "[PERSON_NAME]" at bounding box center [180, 184] width 123 height 13
click at [202, 186] on span "Edit" at bounding box center [207, 187] width 10 height 10
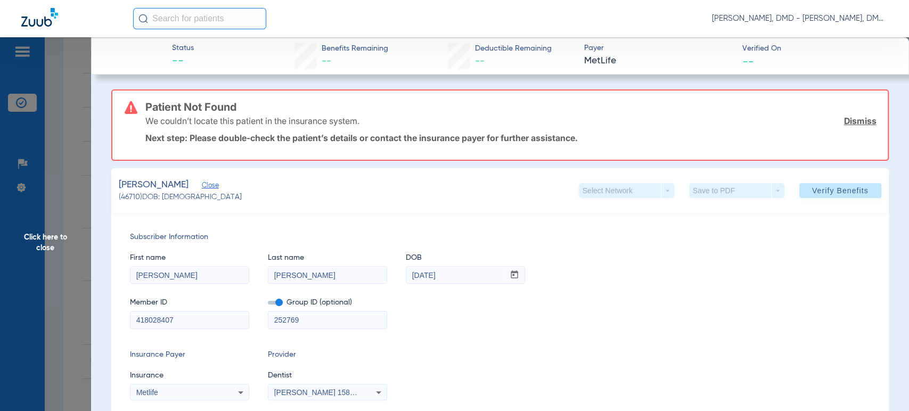
drag, startPoint x: 188, startPoint y: 314, endPoint x: 49, endPoint y: 319, distance: 139.1
click at [82, 411] on app-side-panel-drawer "Click here to close Status -- Benefits Remaining -- Deductible Remaining -- Pay…" at bounding box center [82, 418] width 0 height 0
click at [44, 251] on span "Click here to close" at bounding box center [45, 242] width 91 height 411
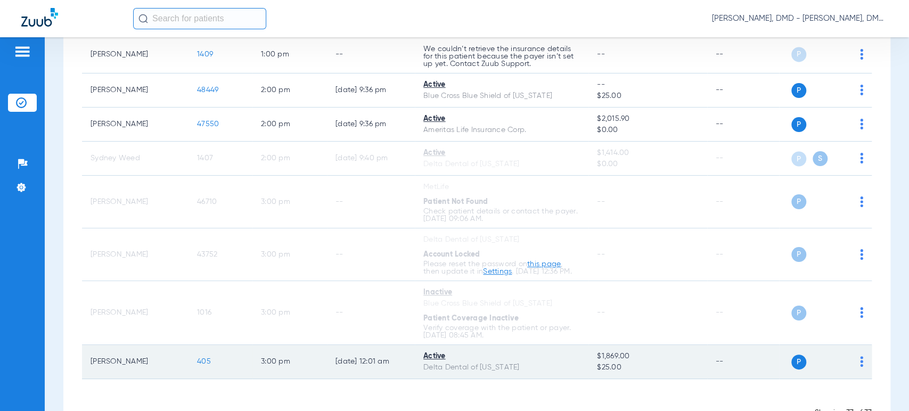
click at [848, 365] on div "P S" at bounding box center [821, 362] width 84 height 15
click at [860, 365] on img at bounding box center [861, 361] width 3 height 11
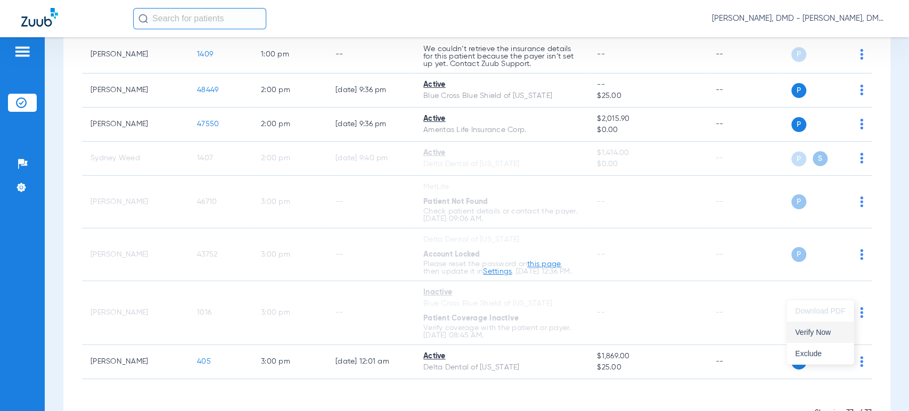
click at [822, 327] on button "Verify Now" at bounding box center [820, 332] width 67 height 21
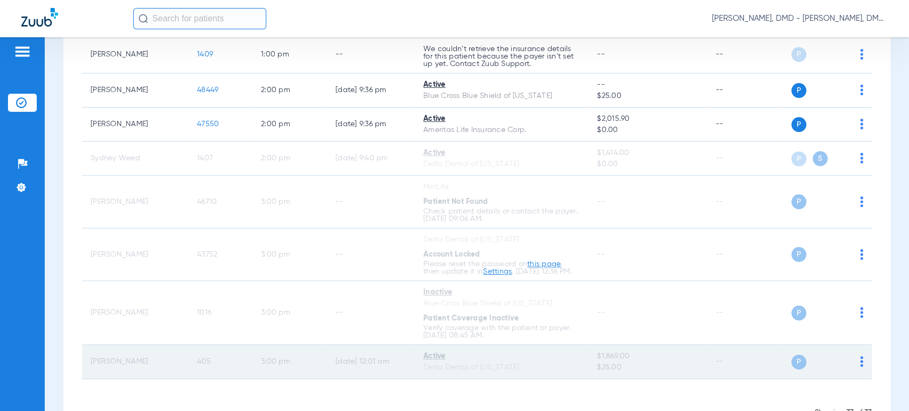
click at [203, 365] on span "405" at bounding box center [204, 361] width 14 height 7
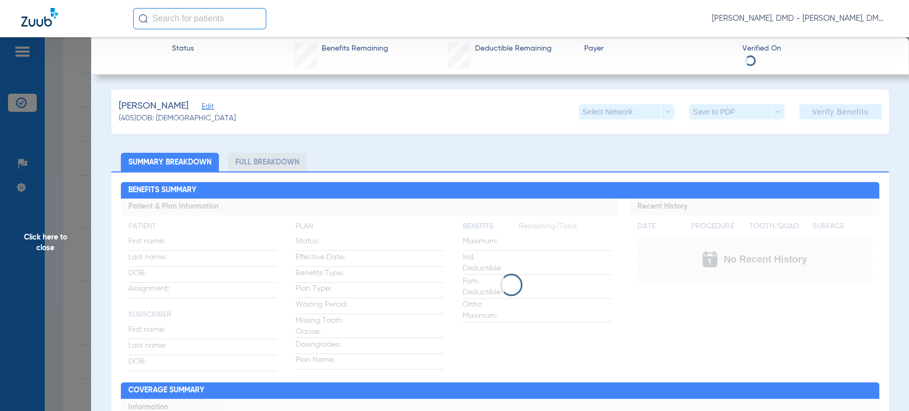
type input "[PERSON_NAME]"
type input "Clay"
type input "[DATE]"
type input "916618453"
type input "0507061013"
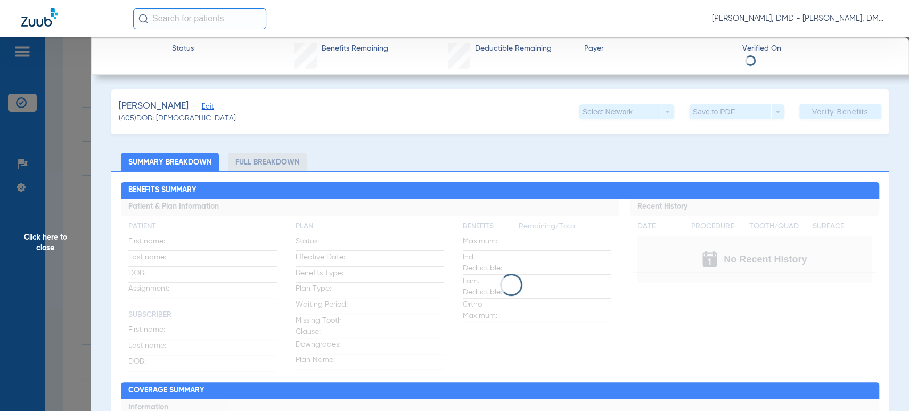
click at [202, 111] on span "Edit" at bounding box center [207, 108] width 10 height 10
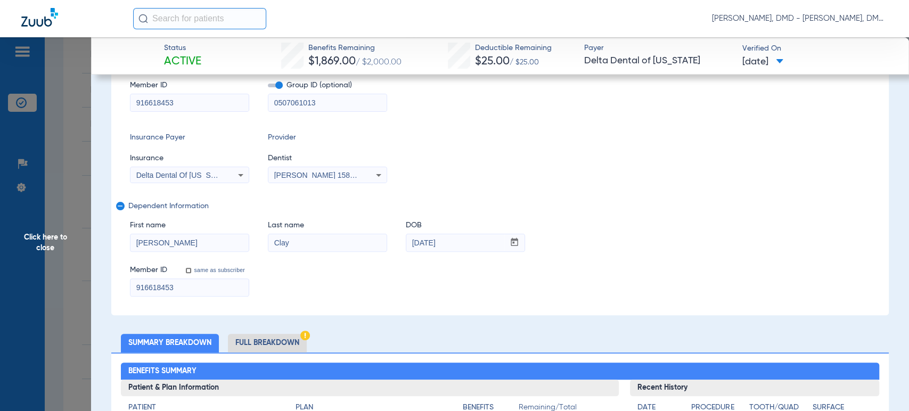
scroll to position [59, 0]
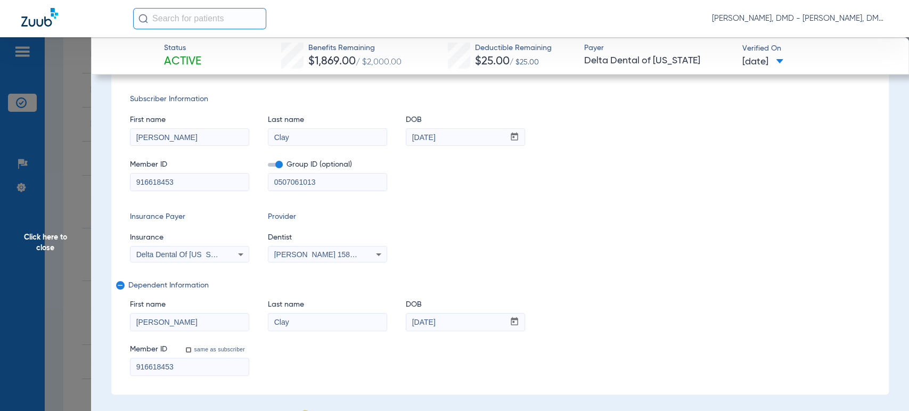
drag, startPoint x: 166, startPoint y: 320, endPoint x: 26, endPoint y: 325, distance: 139.7
click at [82, 411] on app-side-panel-drawer "Click here to close Status Active Benefits Remaining $1,869.00 / $2,000.00 Dedu…" at bounding box center [82, 418] width 0 height 0
drag, startPoint x: 309, startPoint y: 327, endPoint x: 154, endPoint y: 327, distance: 154.5
click at [156, 327] on div "First name [PERSON_NAME] Last name [PERSON_NAME] mm / dd / yyyy [DATE]" at bounding box center [500, 310] width 740 height 41
drag, startPoint x: 192, startPoint y: 140, endPoint x: 63, endPoint y: 137, distance: 128.4
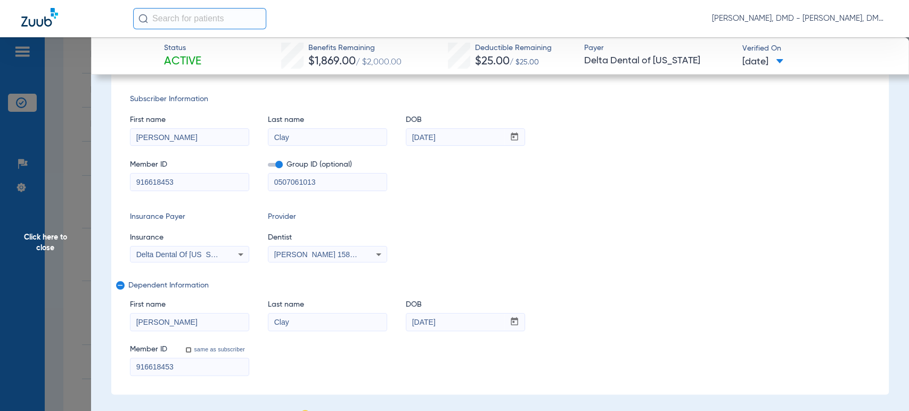
click at [82, 411] on app-side-panel-drawer "Click here to close Status Active Benefits Remaining $1,869.00 / $2,000.00 Dedu…" at bounding box center [82, 418] width 0 height 0
drag, startPoint x: 477, startPoint y: 142, endPoint x: 235, endPoint y: 151, distance: 242.0
click at [237, 151] on div "First name [PERSON_NAME] Last name [PERSON_NAME] mm / dd / yyyy [DATE] Member I…" at bounding box center [500, 148] width 740 height 86
drag, startPoint x: 428, startPoint y: 316, endPoint x: 256, endPoint y: 293, distance: 173.6
click at [263, 298] on div "First name [PERSON_NAME] Last name [PERSON_NAME] mm / dd / yyyy [DATE]" at bounding box center [500, 310] width 740 height 41
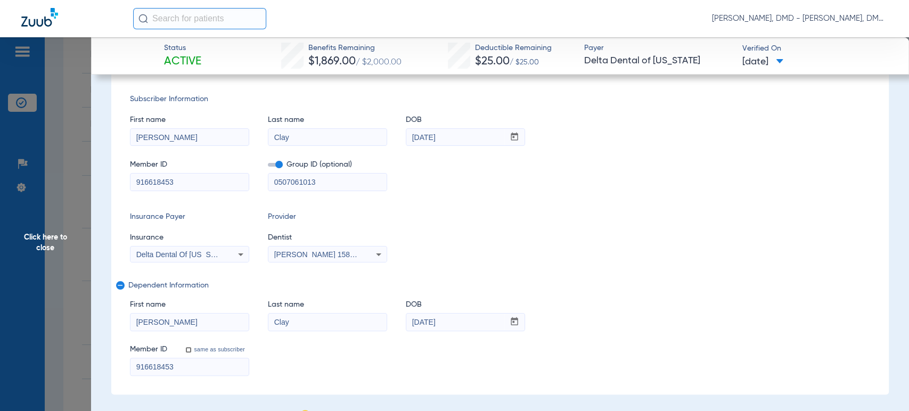
click at [82, 411] on app-side-panel-drawer "Click here to close Status Active Benefits Remaining $1,869.00 / $2,000.00 Dedu…" at bounding box center [82, 418] width 0 height 0
